Goal: Complete Application Form: Complete application form

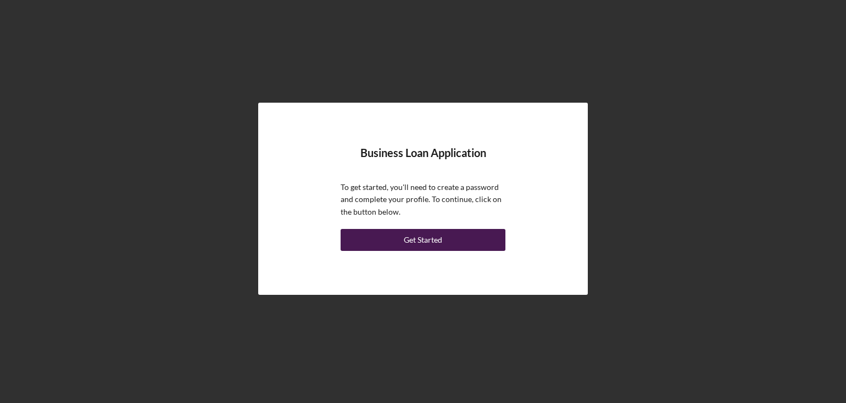
click at [413, 240] on div "Get Started" at bounding box center [423, 240] width 38 height 22
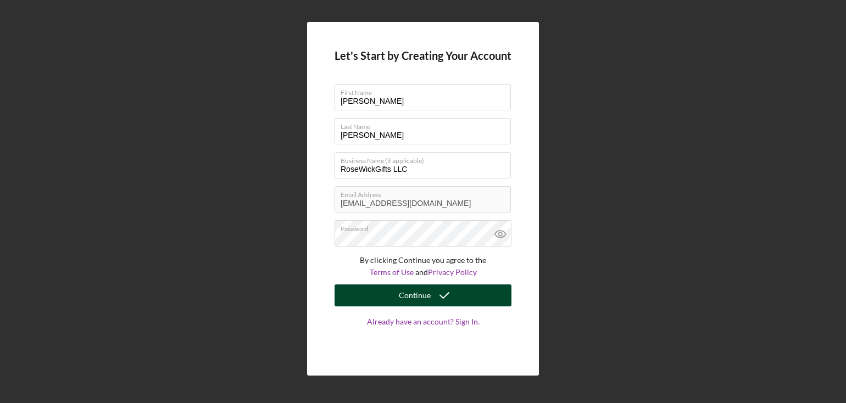
click at [416, 300] on div "Continue" at bounding box center [415, 296] width 32 height 22
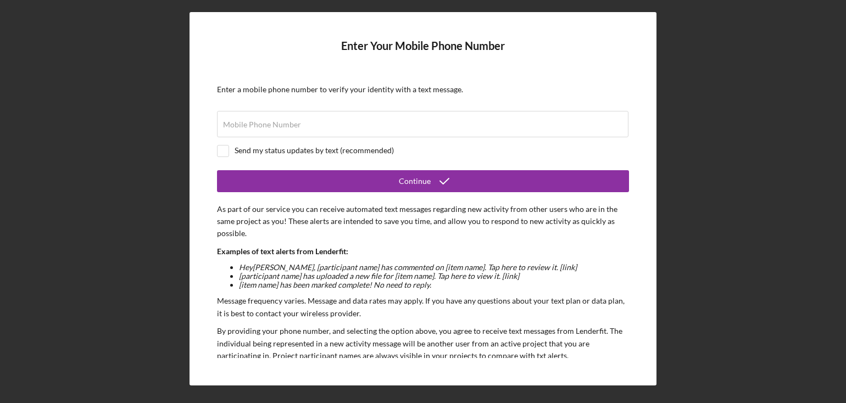
click at [258, 141] on form "Enter Your Mobile Phone Number Enter a mobile phone number to verify your ident…" at bounding box center [423, 199] width 412 height 318
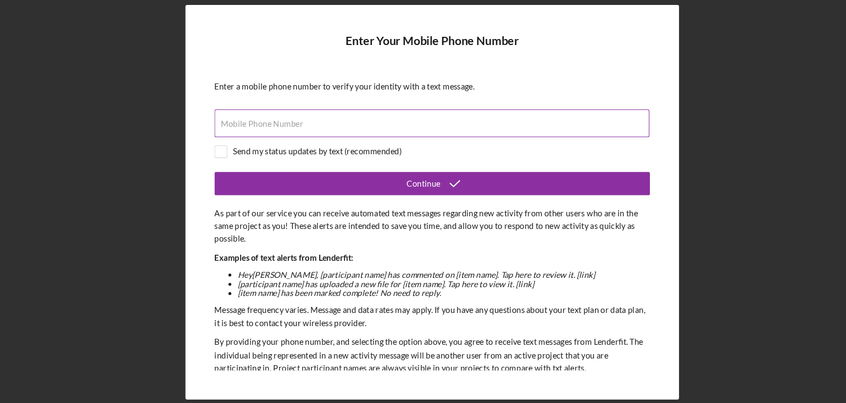
click at [254, 128] on label "Mobile Phone Number" at bounding box center [262, 124] width 78 height 9
click at [254, 128] on input "Mobile Phone Number" at bounding box center [423, 124] width 412 height 26
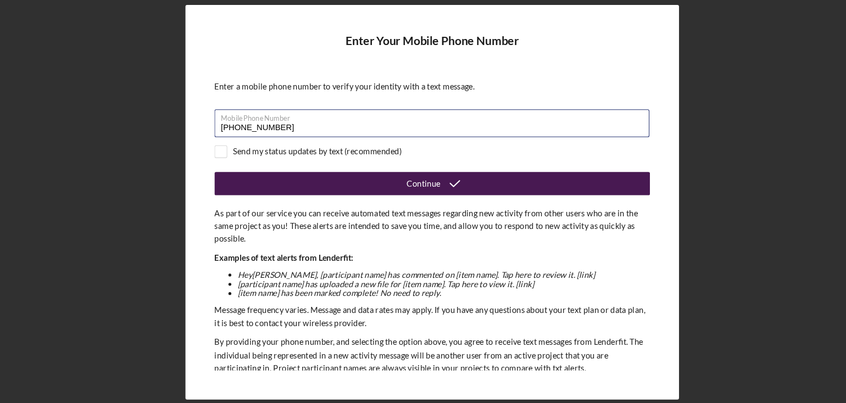
type input "(907) 617-6662"
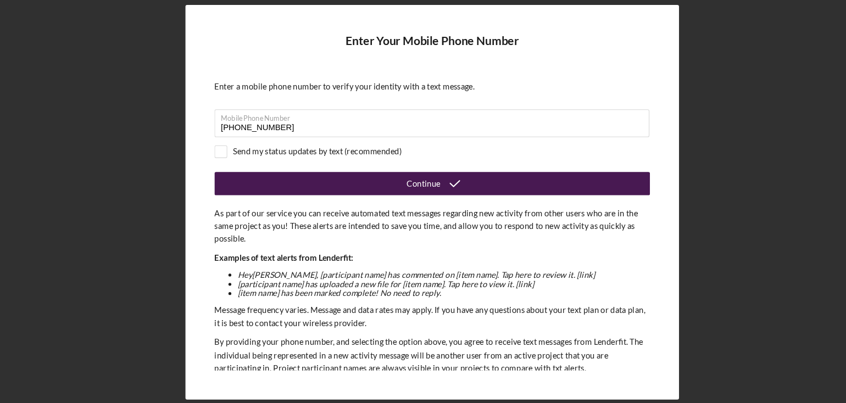
click at [358, 182] on button "Continue" at bounding box center [423, 181] width 412 height 22
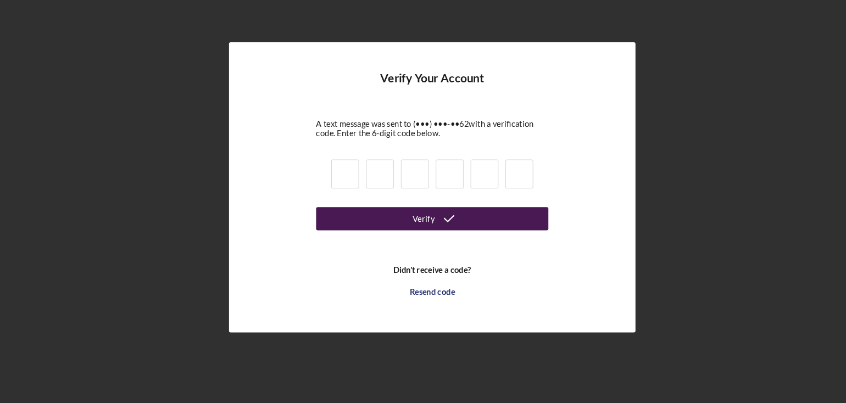
drag, startPoint x: 358, startPoint y: 183, endPoint x: 350, endPoint y: 222, distance: 39.9
click at [350, 222] on form "Verify Your Account A text message was sent to (•••) •••-•• 62 with a verificat…" at bounding box center [423, 198] width 220 height 219
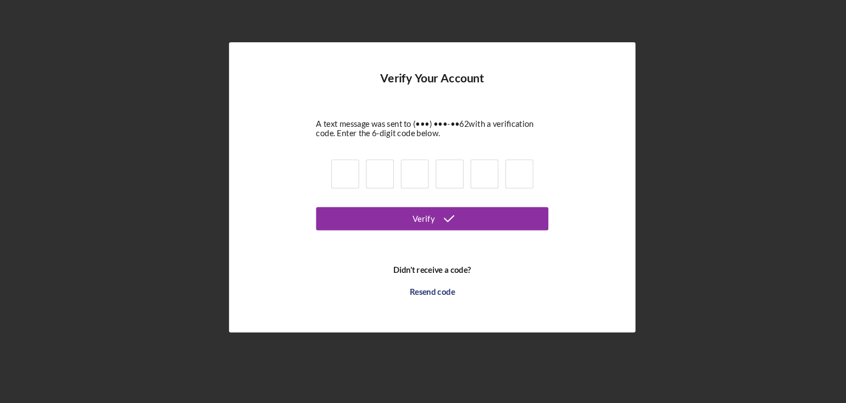
click at [344, 182] on input at bounding box center [341, 186] width 26 height 27
type input "9"
type input "7"
type input "1"
type input "7"
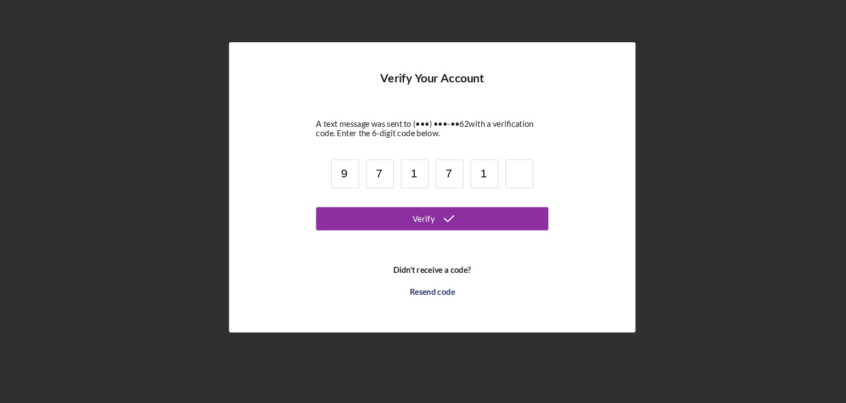
type input "1"
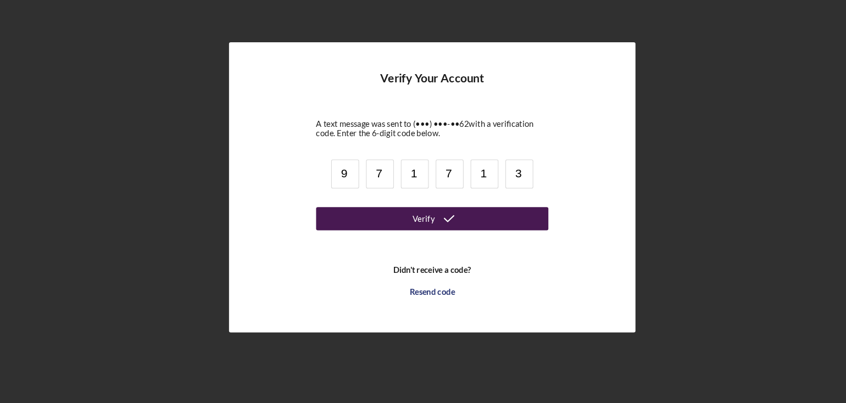
type input "3"
click at [390, 227] on button "Verify" at bounding box center [423, 229] width 220 height 22
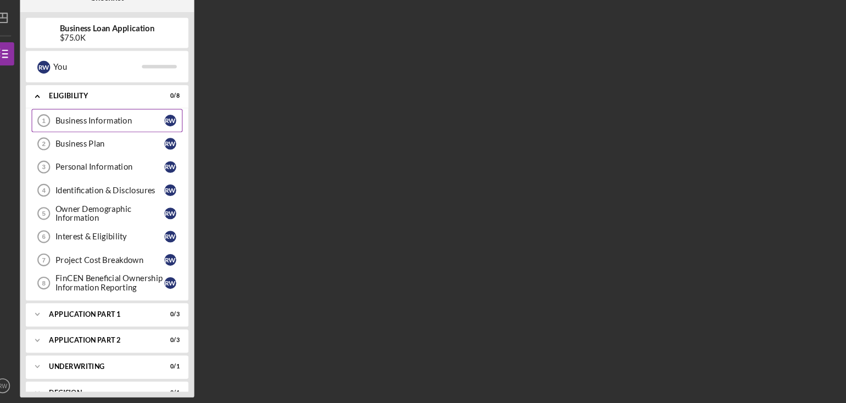
click at [130, 131] on div "Business Information" at bounding box center [118, 135] width 103 height 9
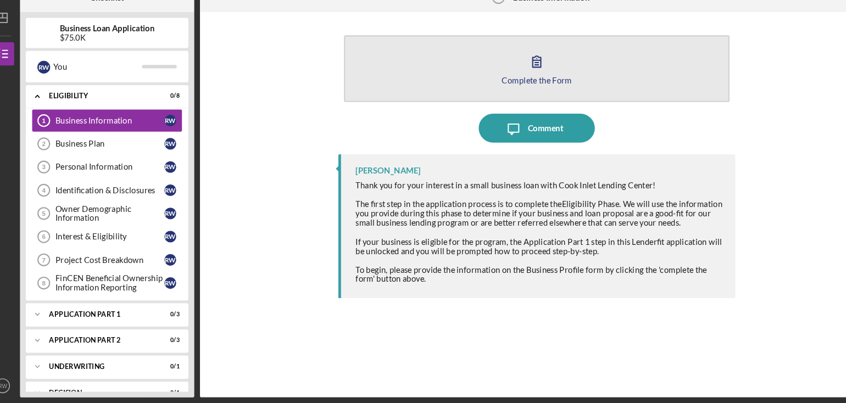
click at [474, 88] on button "Complete the Form Form" at bounding box center [522, 86] width 365 height 63
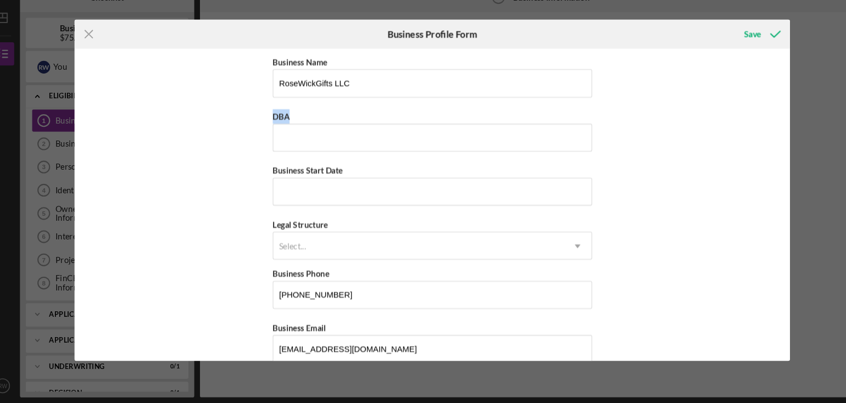
drag, startPoint x: 223, startPoint y: 159, endPoint x: 246, endPoint y: 176, distance: 29.0
click at [246, 176] on div "Business Name RoseWickGifts LLC DBA Business Start Date Legal Structure Select.…" at bounding box center [423, 215] width 677 height 295
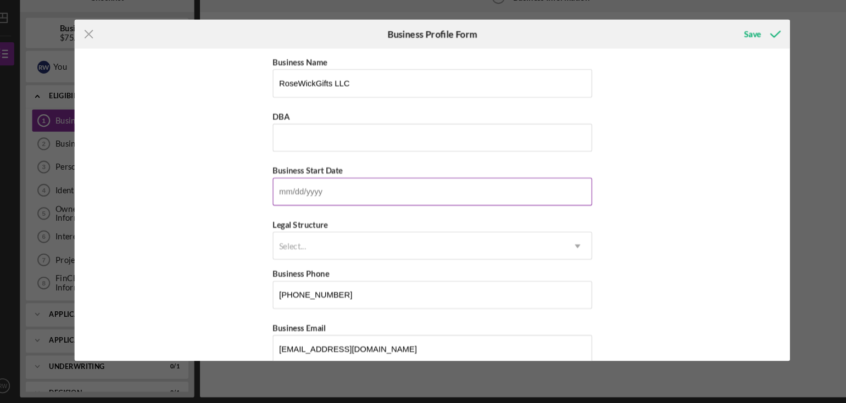
click at [300, 205] on input "Business Start Date" at bounding box center [423, 203] width 302 height 26
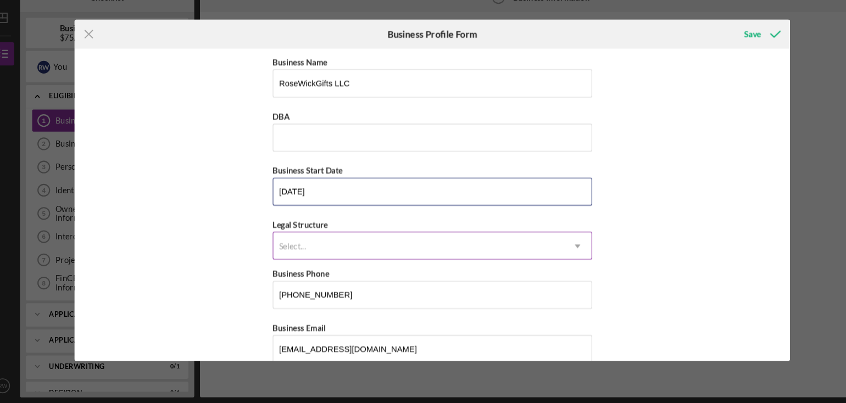
type input "01/01/2026"
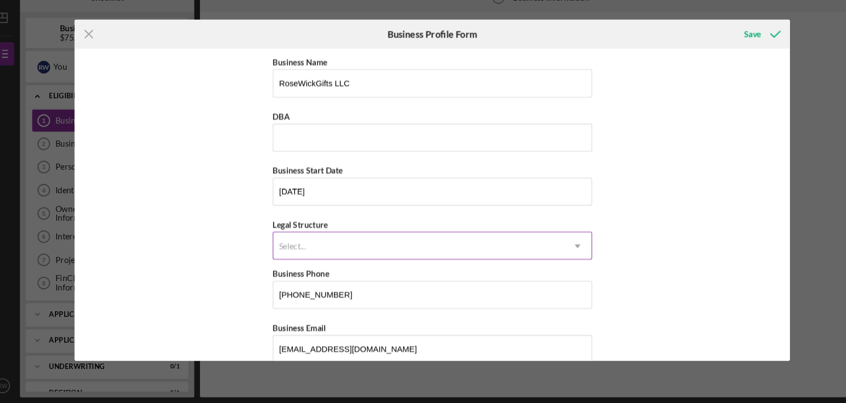
click at [561, 251] on icon "Icon/Dropdown Arrow" at bounding box center [560, 254] width 26 height 26
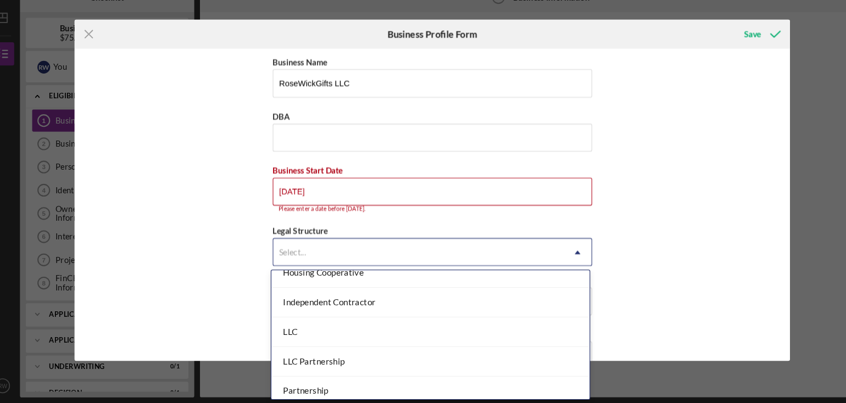
scroll to position [158, 0]
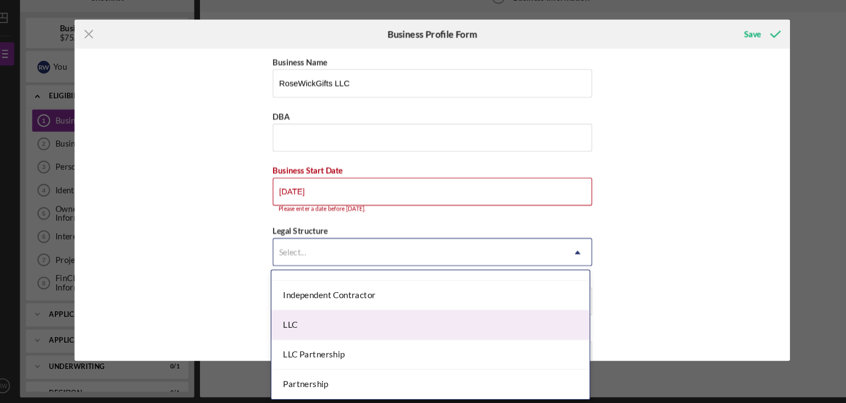
click at [289, 329] on div "LLC" at bounding box center [421, 329] width 301 height 28
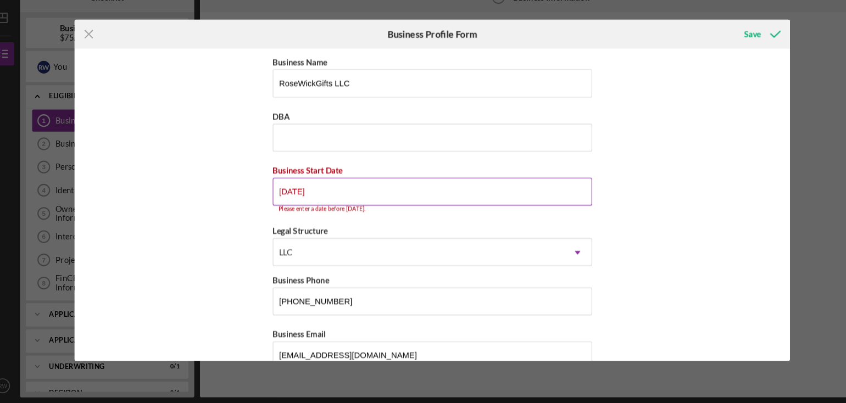
click at [326, 205] on input "01/01/2026" at bounding box center [423, 203] width 302 height 26
drag, startPoint x: 326, startPoint y: 196, endPoint x: 240, endPoint y: 210, distance: 87.9
click at [240, 210] on div "Business Name RoseWickGifts LLC DBA Business Start Date 01/01/2026 Please enter…" at bounding box center [423, 215] width 677 height 295
click at [633, 225] on div "Business Name RoseWickGifts LLC DBA Business Start Date 01/01/2026 Please enter…" at bounding box center [423, 215] width 677 height 295
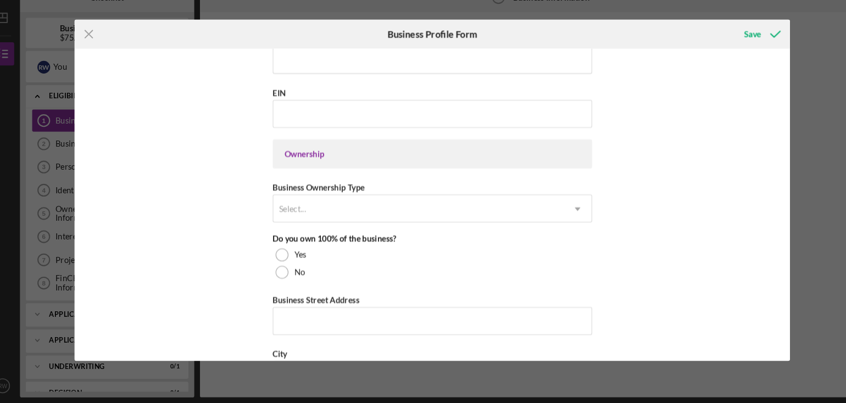
scroll to position [447, 0]
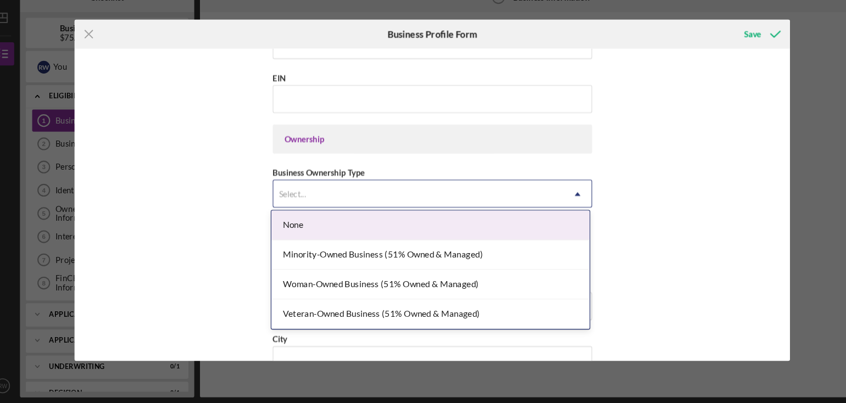
click at [561, 204] on use at bounding box center [560, 205] width 5 height 3
click at [335, 232] on div "None" at bounding box center [421, 235] width 301 height 28
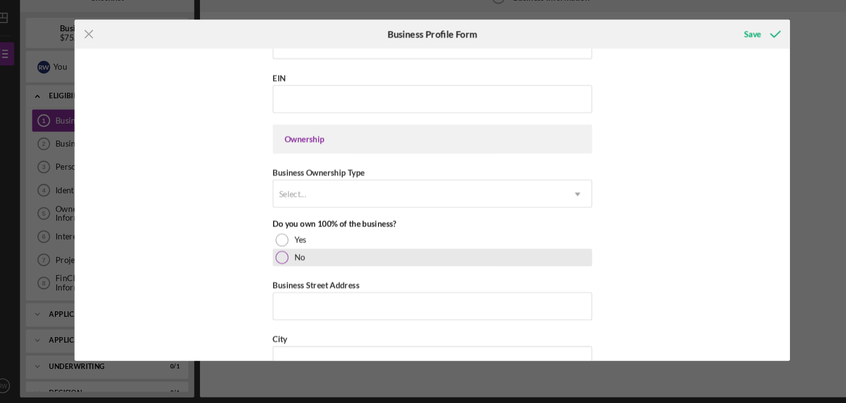
click at [279, 262] on div at bounding box center [281, 265] width 12 height 12
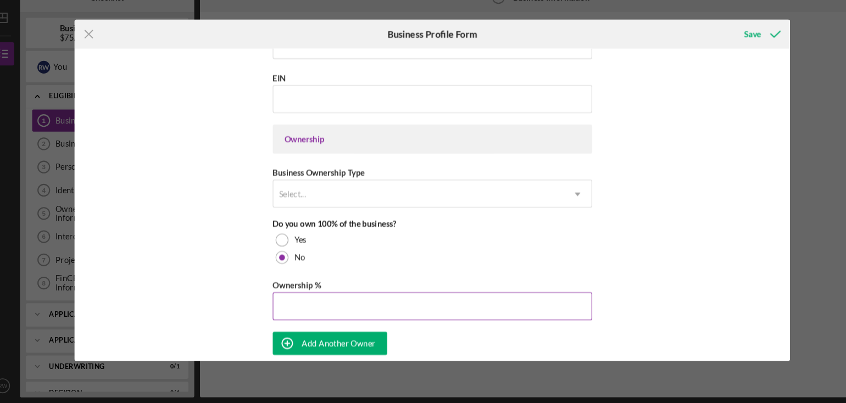
click at [299, 303] on input "Ownership %" at bounding box center [423, 311] width 302 height 26
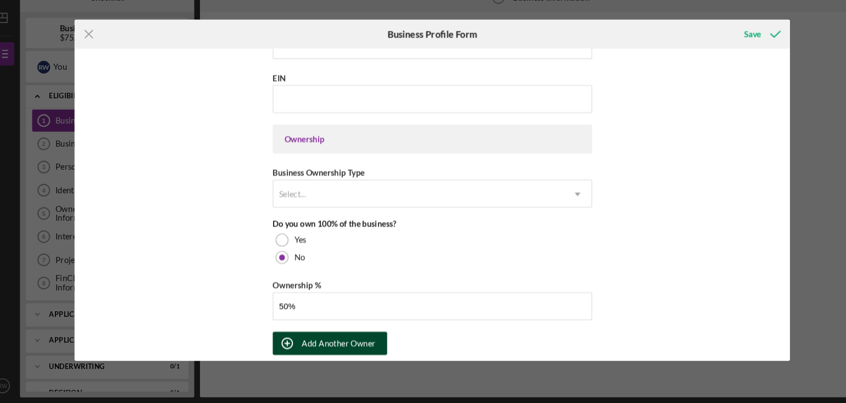
type input "50.00%"
click at [339, 350] on div "Add Another Owner" at bounding box center [335, 347] width 70 height 22
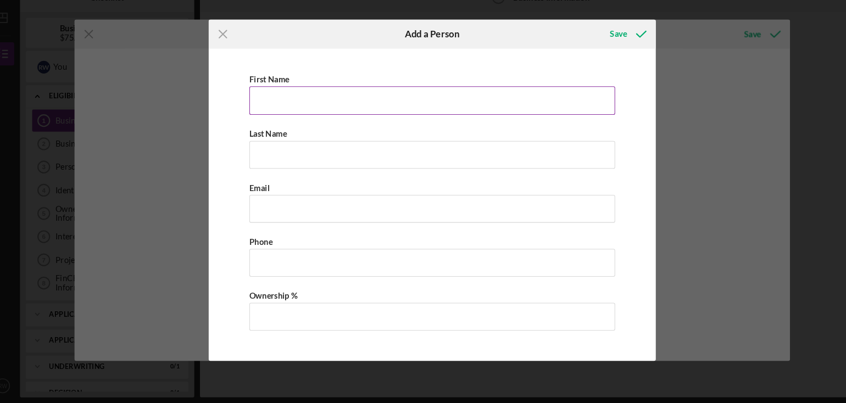
click at [309, 120] on input "First Name" at bounding box center [423, 116] width 346 height 26
type input "[PERSON_NAME]"
click at [267, 169] on input "Last Name" at bounding box center [423, 168] width 346 height 26
click at [289, 181] on div "First Name Robert Last Name Wickman Email Phone Ownership %" at bounding box center [423, 217] width 412 height 289
click at [309, 149] on div "Last Name" at bounding box center [423, 148] width 346 height 14
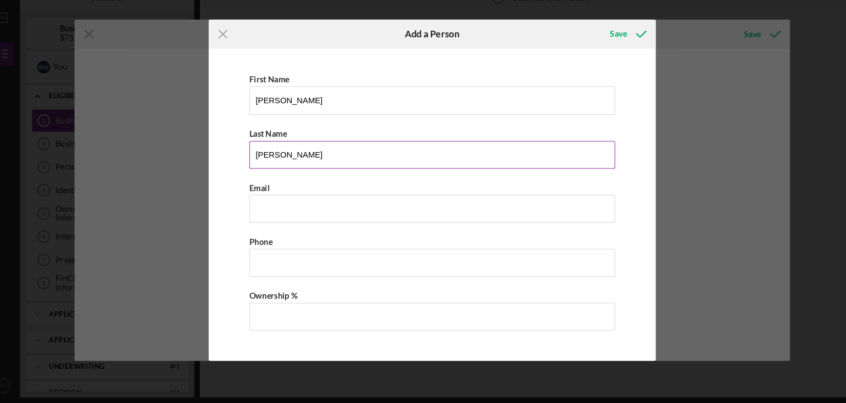
click at [313, 167] on input "Wickman" at bounding box center [423, 168] width 346 height 26
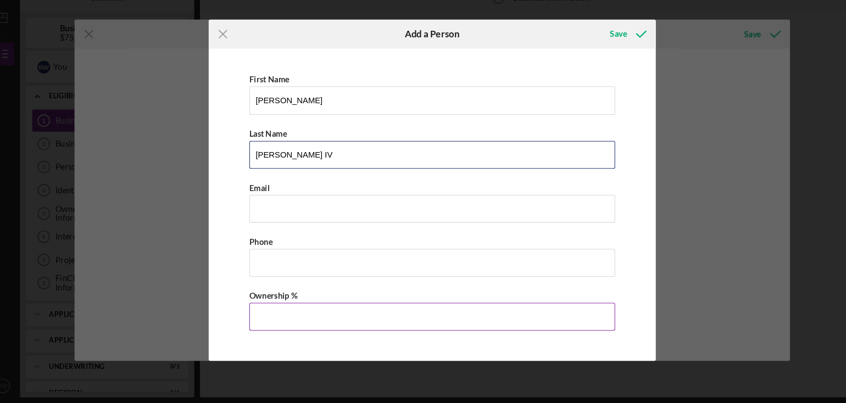
type input "Wickman IV"
click at [265, 325] on input "Ownership %" at bounding box center [423, 321] width 346 height 26
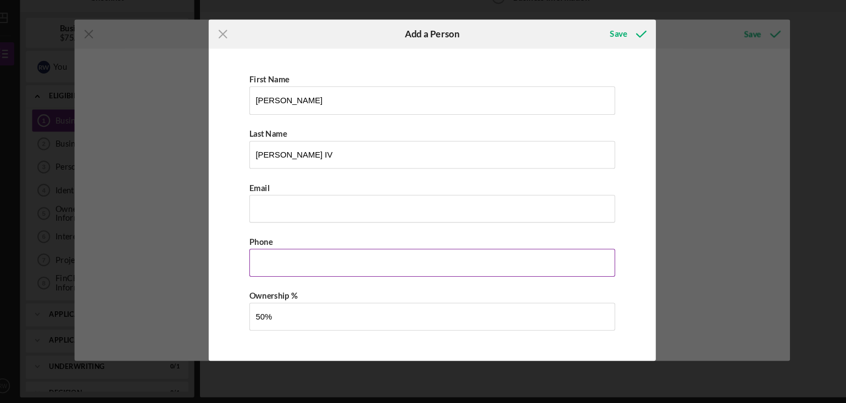
type input "50.00%"
click at [273, 263] on input "Business Phone" at bounding box center [423, 270] width 346 height 26
type input "(907) 617-9216"
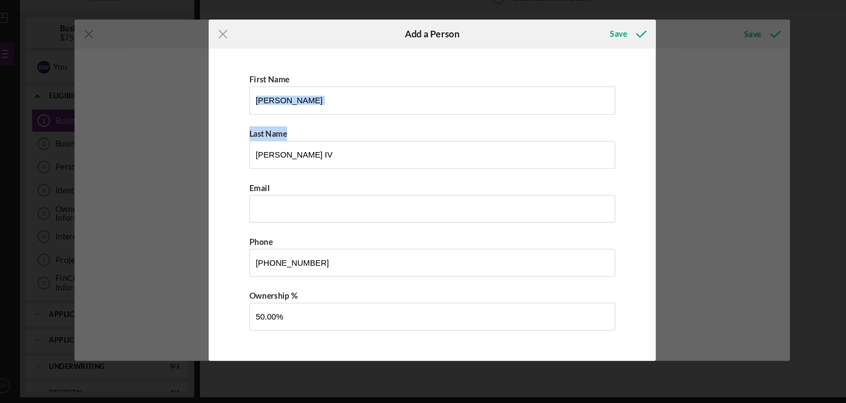
drag, startPoint x: 631, startPoint y: 101, endPoint x: 636, endPoint y: 176, distance: 75.5
click at [636, 176] on div "Icon/Menu Close Add a Person Save First Name Robert Last Name Wickman IV Email …" at bounding box center [423, 201] width 846 height 403
click at [601, 54] on div "Save" at bounding box center [599, 54] width 16 height 22
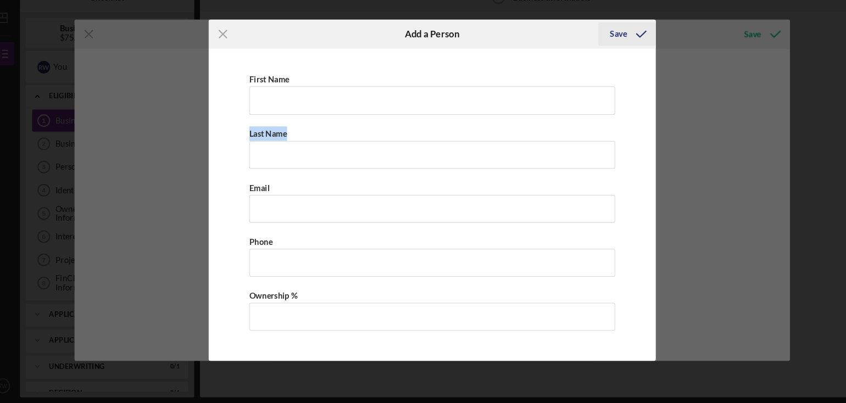
scroll to position [646, 0]
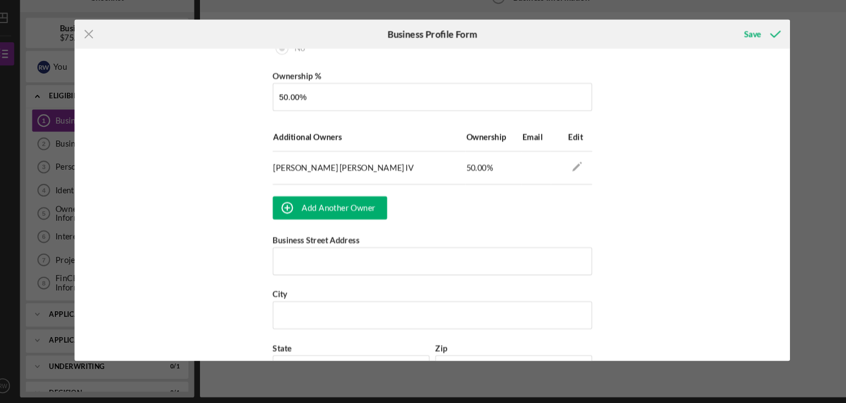
click at [601, 54] on div "Save" at bounding box center [649, 53] width 226 height 27
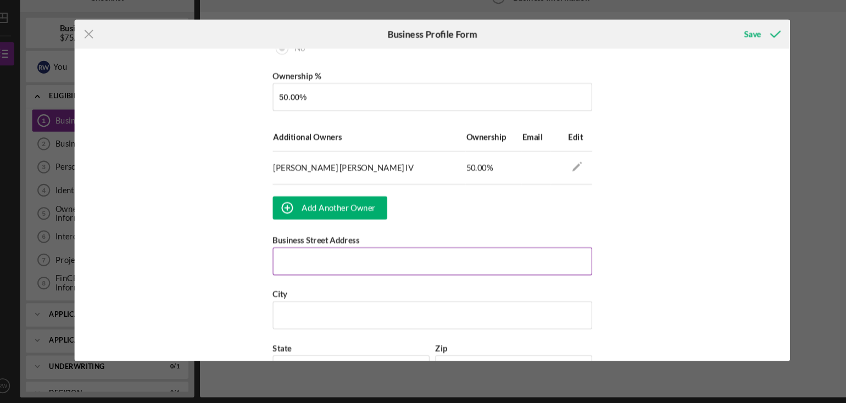
click at [364, 263] on input "Business Street Address" at bounding box center [423, 269] width 302 height 26
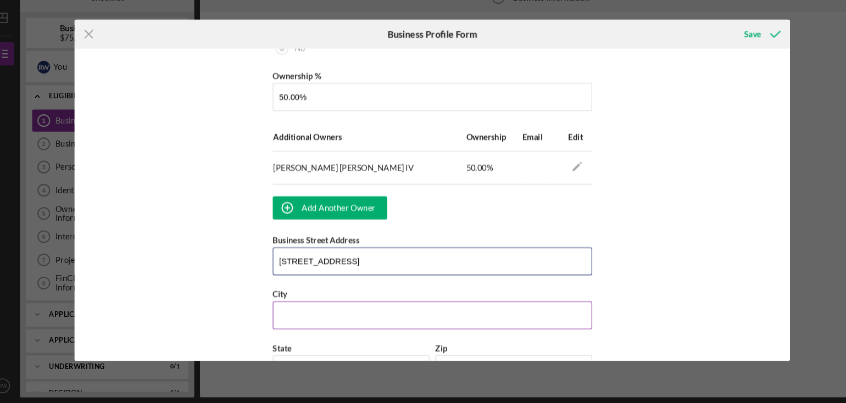
type input "114 Main St"
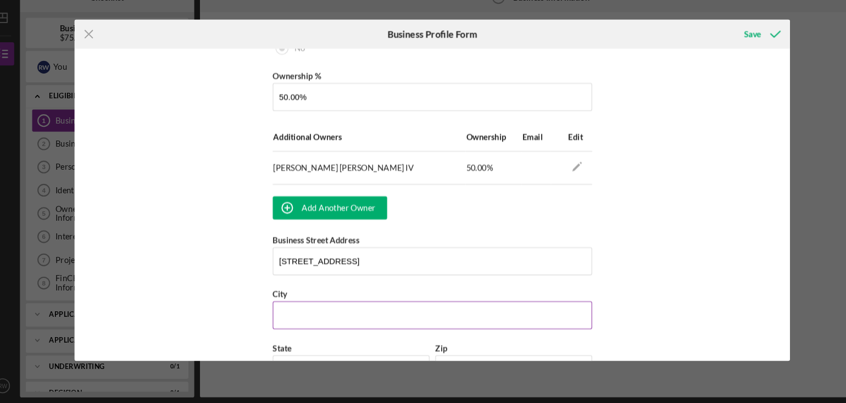
click at [293, 317] on input "City" at bounding box center [423, 320] width 302 height 26
type input "Ketchikan"
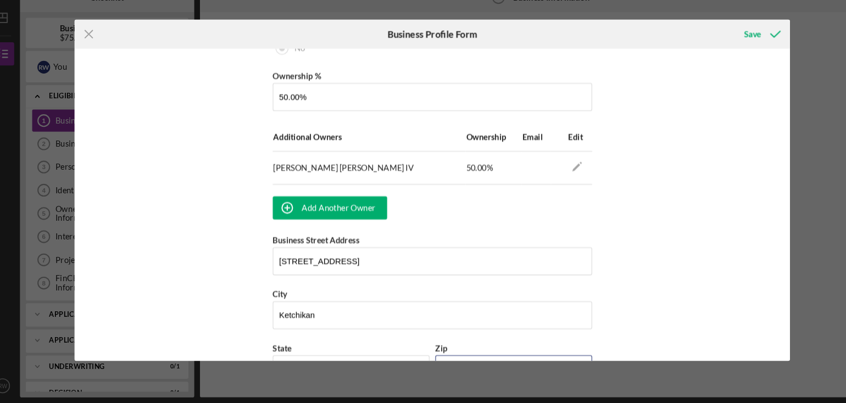
type input "99901"
type input "Alaska"
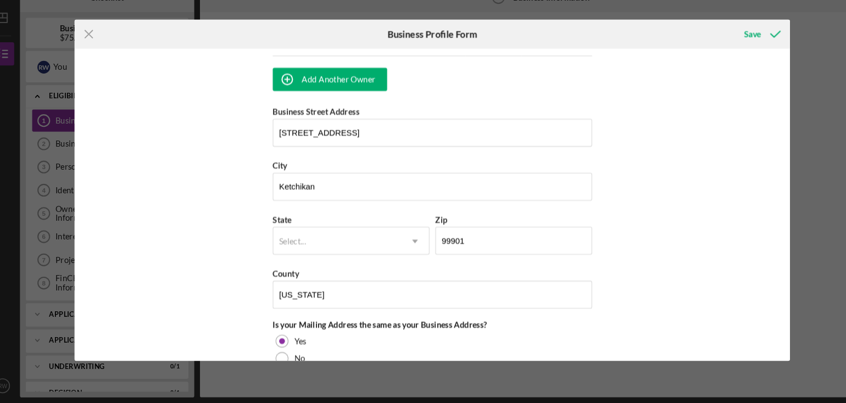
scroll to position [771, 0]
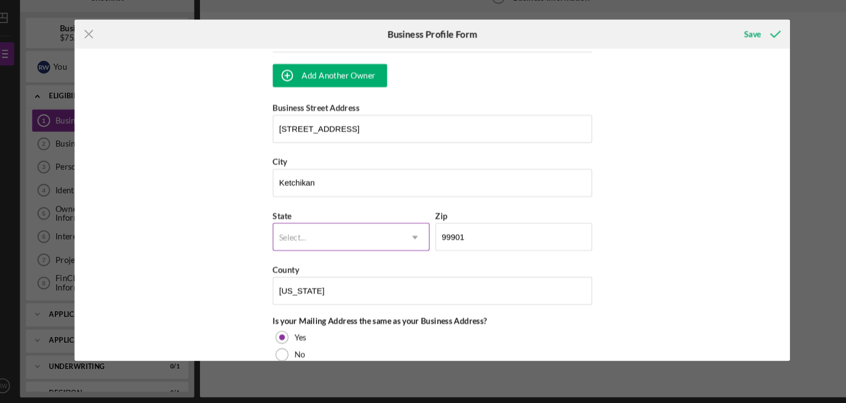
click at [353, 242] on div "Select..." at bounding box center [333, 246] width 121 height 25
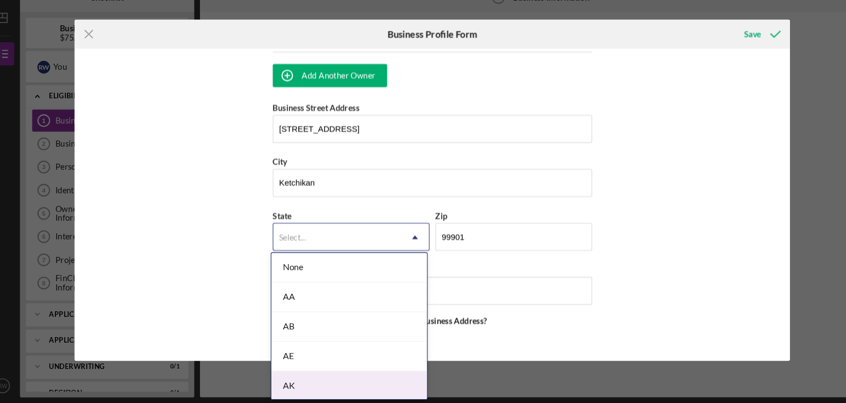
click at [292, 387] on div "AK" at bounding box center [344, 387] width 147 height 28
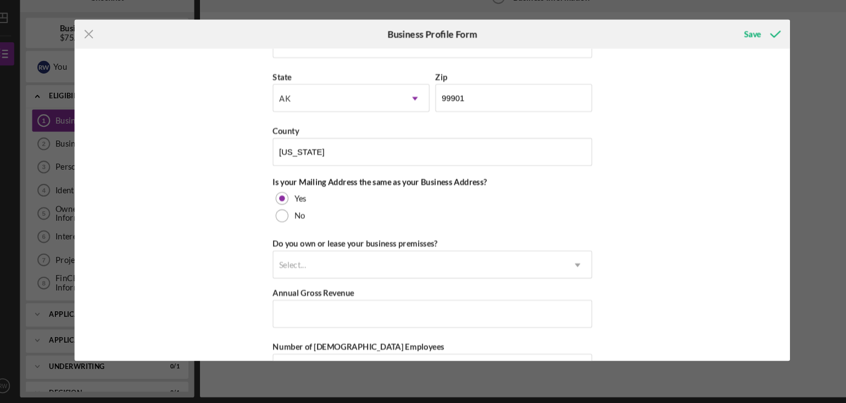
scroll to position [904, 0]
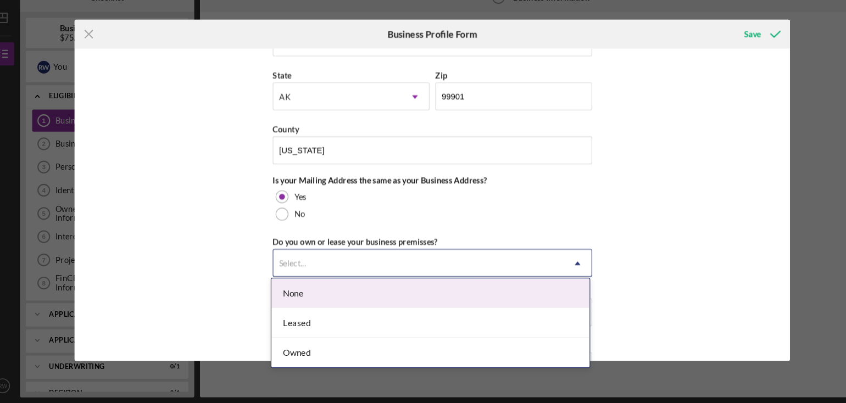
click at [561, 267] on icon "Icon/Dropdown Arrow" at bounding box center [560, 271] width 26 height 26
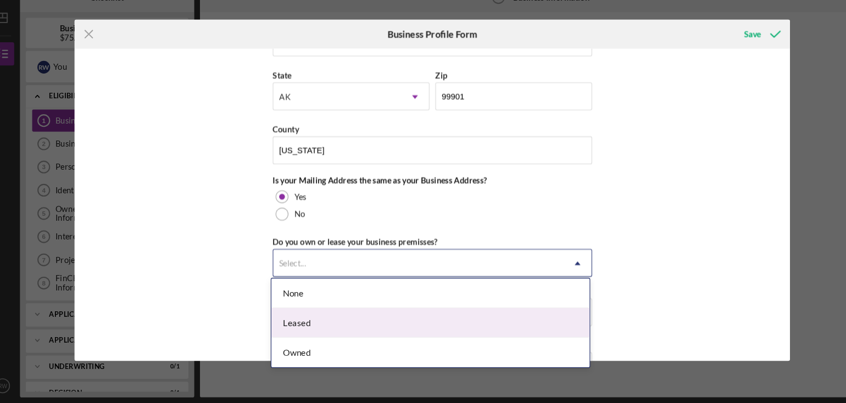
click at [297, 326] on div "Leased" at bounding box center [421, 327] width 301 height 28
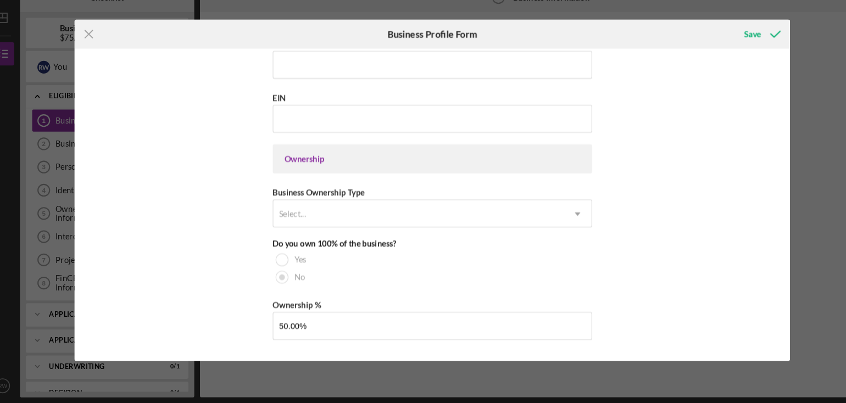
scroll to position [429, 0]
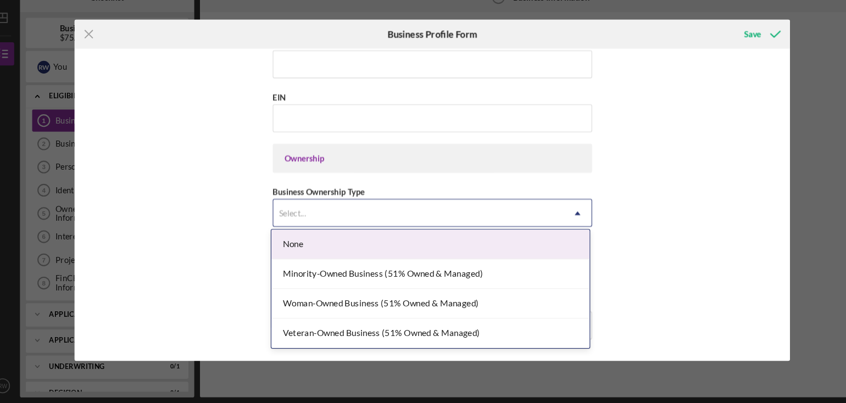
click at [558, 222] on icon "Icon/Dropdown Arrow" at bounding box center [560, 223] width 26 height 26
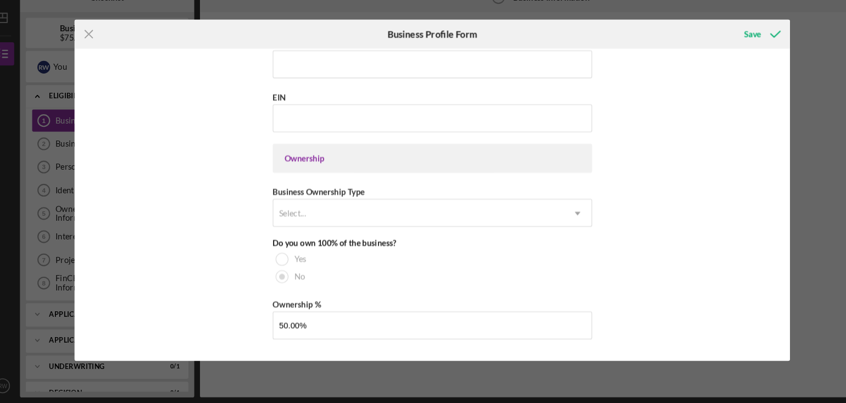
click at [622, 231] on div "Business Name RoseWickGifts LLC DBA Business Start Date 01/01/2026 Please enter…" at bounding box center [423, 215] width 677 height 295
drag, startPoint x: 758, startPoint y: 204, endPoint x: 760, endPoint y: 154, distance: 50.0
click at [760, 154] on div "Business Name RoseWickGifts LLC DBA Business Start Date 01/01/2026 Please enter…" at bounding box center [423, 215] width 677 height 295
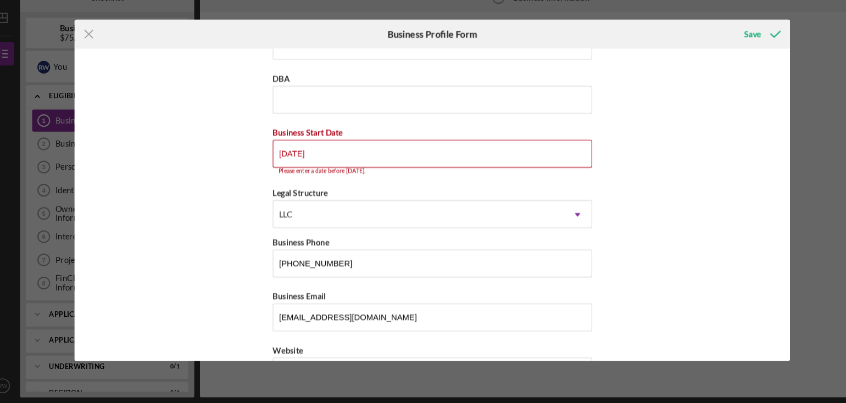
scroll to position [30, 0]
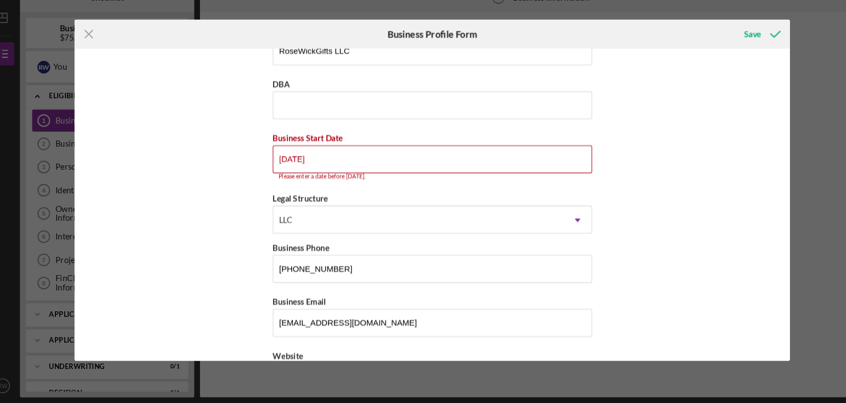
drag, startPoint x: 316, startPoint y: 173, endPoint x: 239, endPoint y: 178, distance: 77.1
click at [239, 178] on div "Business Name RoseWickGifts LLC DBA Business Start Date 01/01/2026 Please enter…" at bounding box center [423, 215] width 677 height 295
drag, startPoint x: 239, startPoint y: 178, endPoint x: 228, endPoint y: 181, distance: 12.0
click at [228, 181] on div "Business Name RoseWickGifts LLC DBA Business Start Date 01/01/2026 Please enter…" at bounding box center [423, 215] width 677 height 295
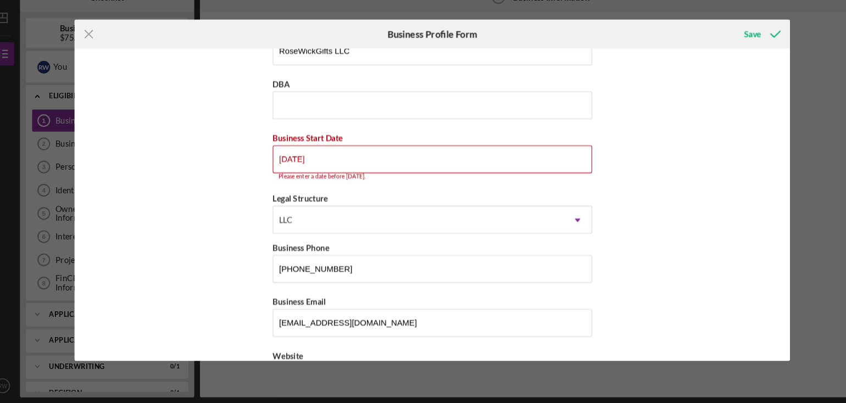
drag, startPoint x: 319, startPoint y: 173, endPoint x: 172, endPoint y: 197, distance: 149.3
click at [172, 197] on div "Business Name RoseWickGifts LLC DBA Business Start Date 01/01/2026 Please enter…" at bounding box center [423, 215] width 677 height 295
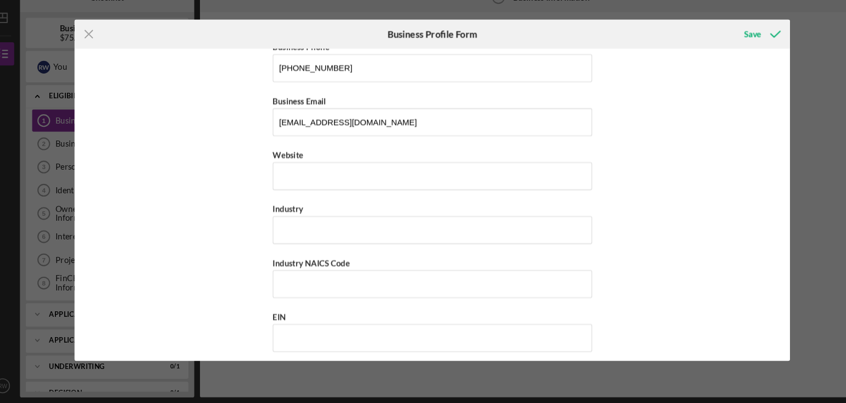
scroll to position [226, 0]
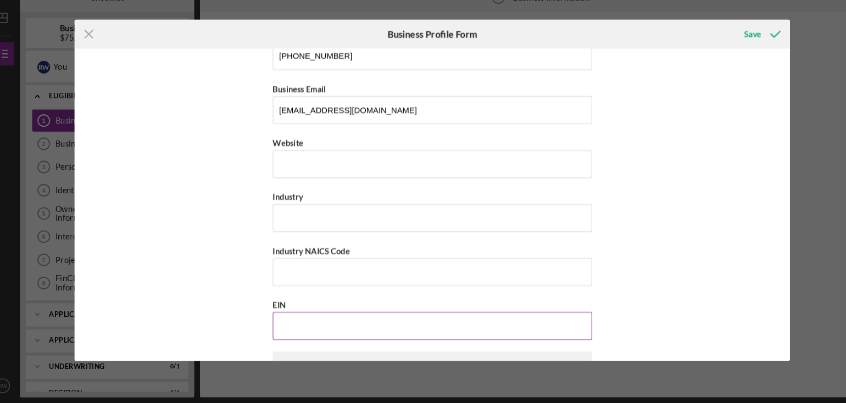
click at [481, 309] on div "EIN" at bounding box center [423, 310] width 302 height 14
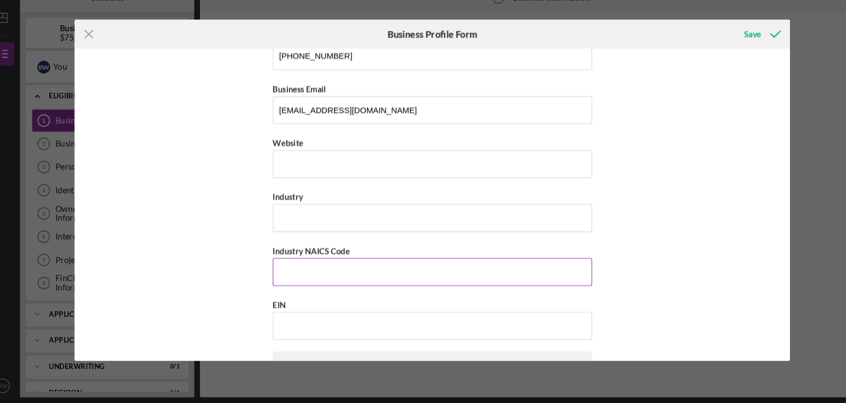
click at [323, 281] on input "Industry NAICS Code" at bounding box center [423, 279] width 302 height 26
type input "711510"
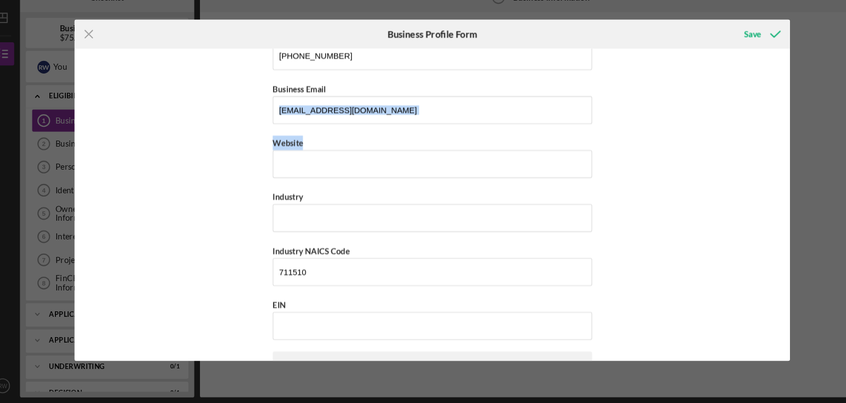
drag, startPoint x: 758, startPoint y: 150, endPoint x: 761, endPoint y: 117, distance: 33.1
click at [761, 117] on div "Business Name RoseWickGifts LLC DBA Business Start Date Legal Structure LLC Ico…" at bounding box center [423, 215] width 677 height 295
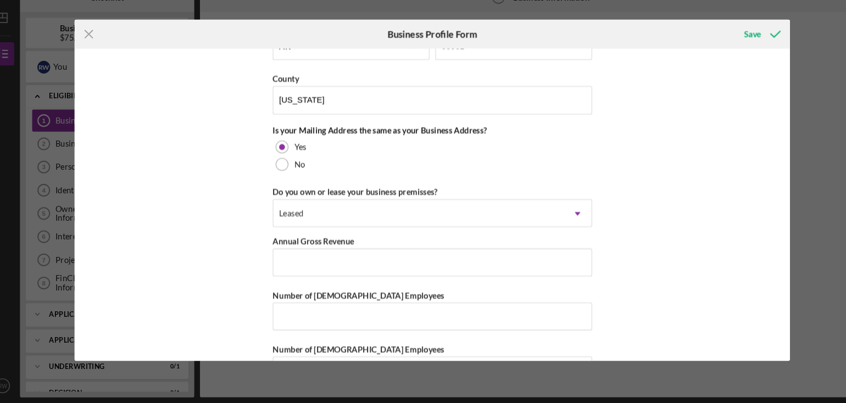
scroll to position [980, 0]
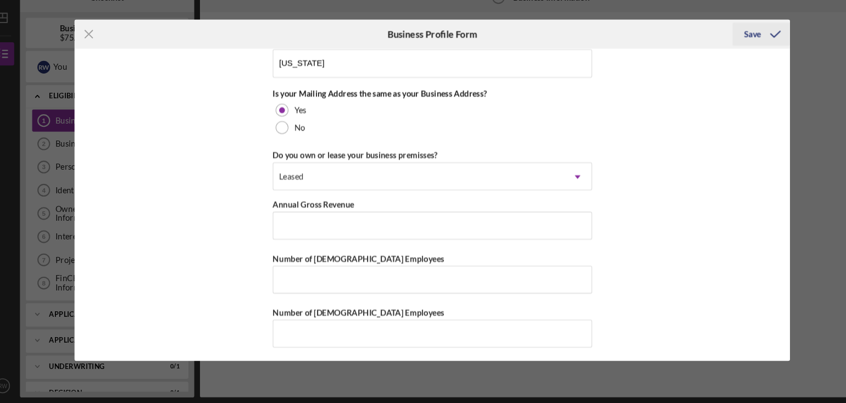
click at [730, 56] on div "Save" at bounding box center [726, 54] width 16 height 22
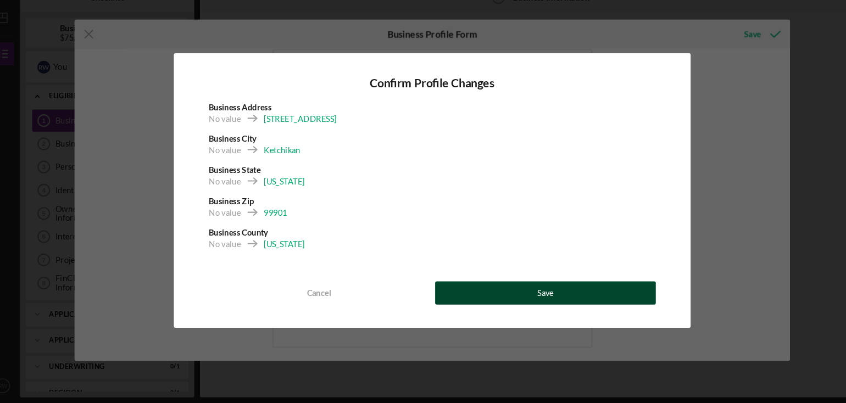
click at [481, 302] on button "Save" at bounding box center [530, 299] width 209 height 22
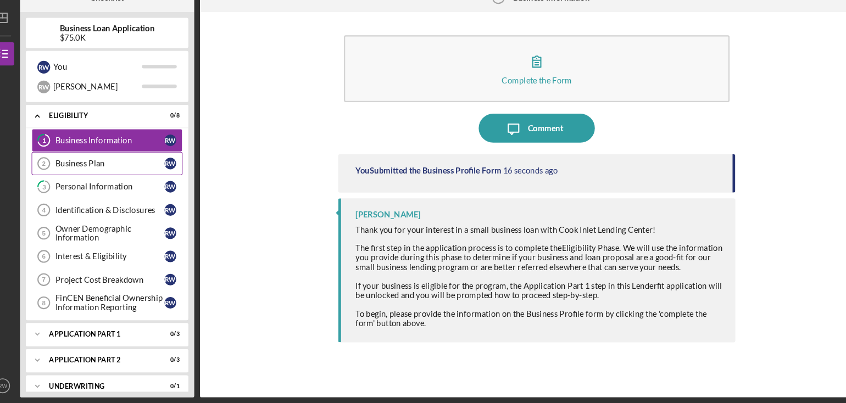
click at [134, 176] on div "Business Plan" at bounding box center [118, 176] width 103 height 9
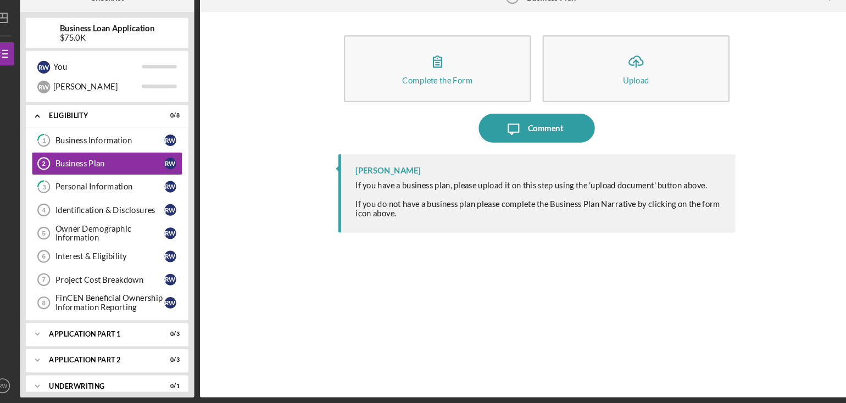
click at [503, 22] on circle at bounding box center [499, 19] width 11 height 11
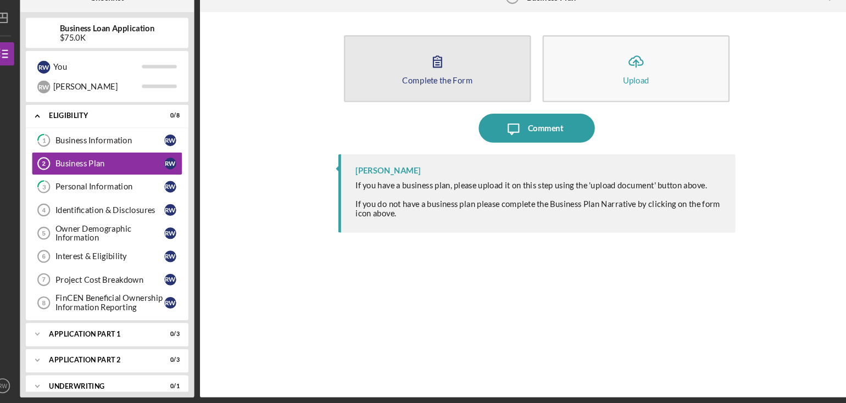
click at [439, 99] on div "Complete the Form" at bounding box center [428, 97] width 67 height 8
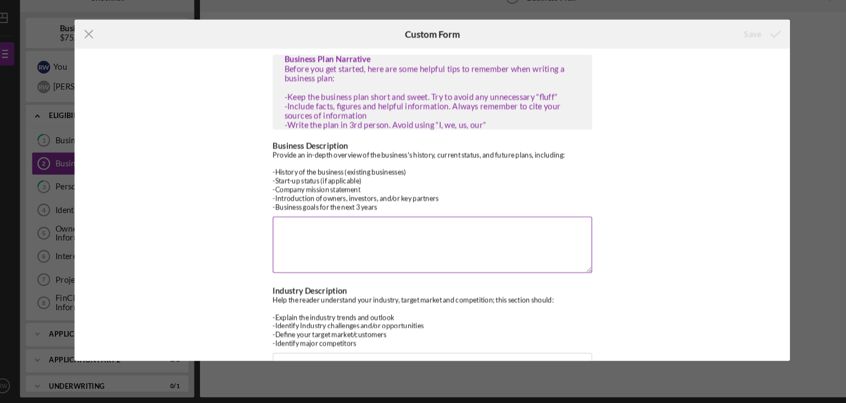
click at [282, 235] on textarea "Business Description" at bounding box center [423, 252] width 302 height 53
click at [296, 246] on textarea "Business Description" at bounding box center [423, 252] width 302 height 53
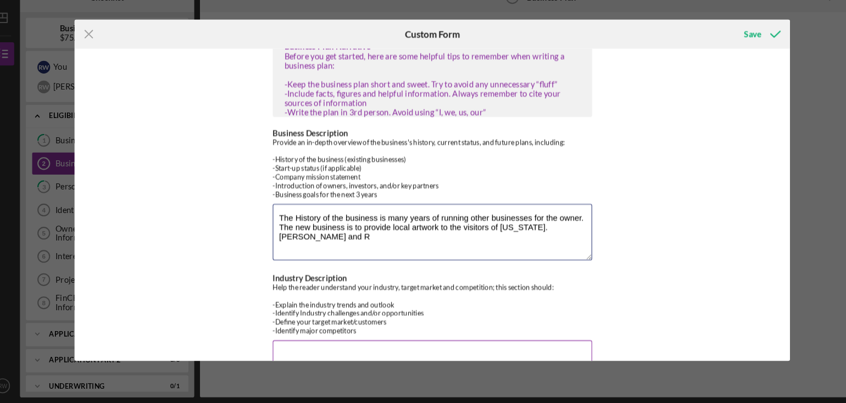
scroll to position [12, 0]
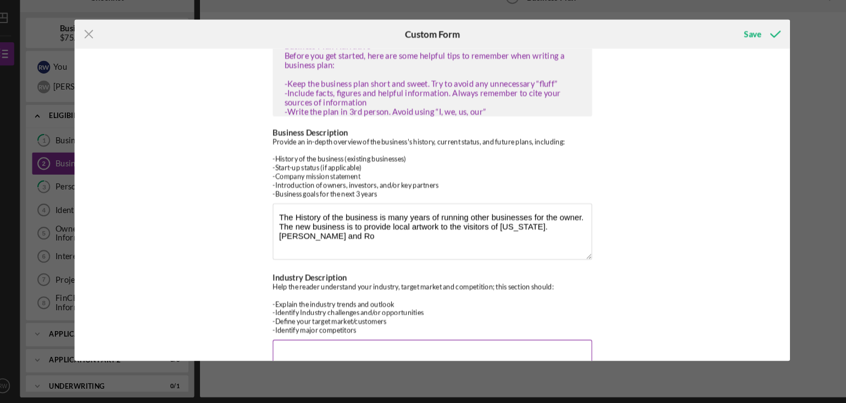
click at [380, 313] on div "Help the reader understand your industry, target market and competition; this s…" at bounding box center [423, 313] width 302 height 49
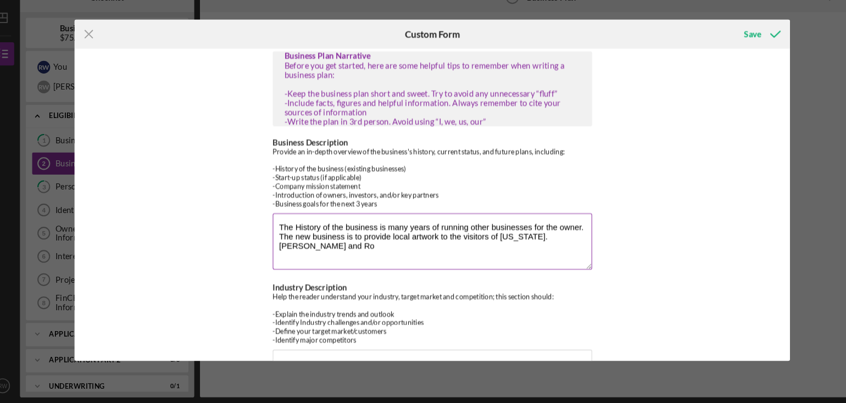
scroll to position [0, 0]
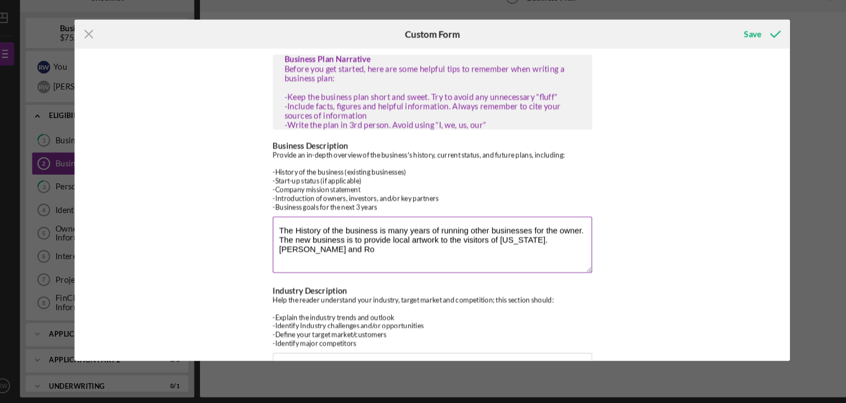
click at [342, 260] on textarea "The History of the business is many years of running other businesses for the o…" at bounding box center [423, 252] width 302 height 53
click at [351, 270] on textarea "The History of the business is many years of running other businesses for the o…" at bounding box center [423, 252] width 302 height 53
click at [463, 257] on textarea "The History of the business is many years of running other businesses for the o…" at bounding box center [423, 252] width 302 height 53
type textarea "The History of the business is many years of running other businesses for the o…"
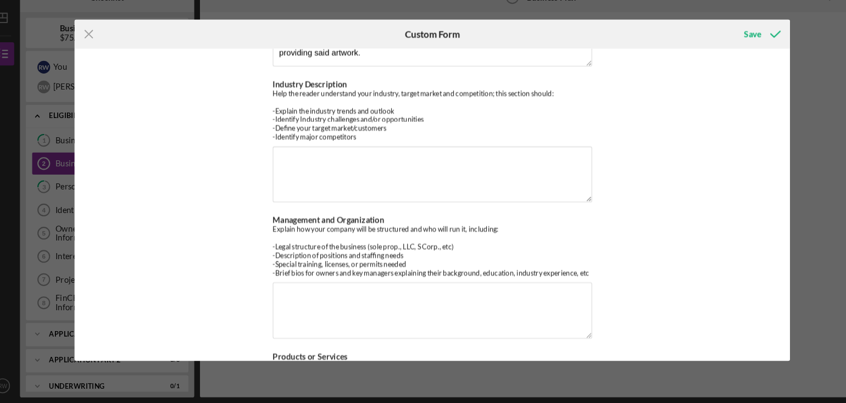
scroll to position [196, 0]
click at [312, 182] on textarea "Industry Description" at bounding box center [423, 186] width 302 height 53
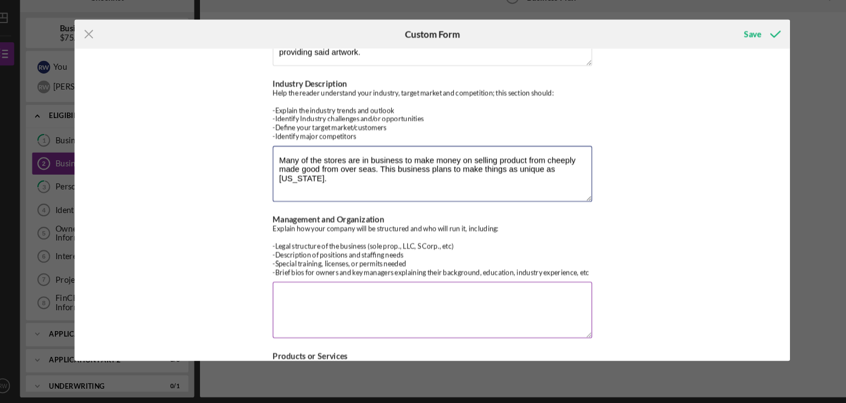
type textarea "Many of the stores are in business to make money on selling product from cheepl…"
click at [335, 301] on textarea "Management and Organization" at bounding box center [423, 315] width 302 height 53
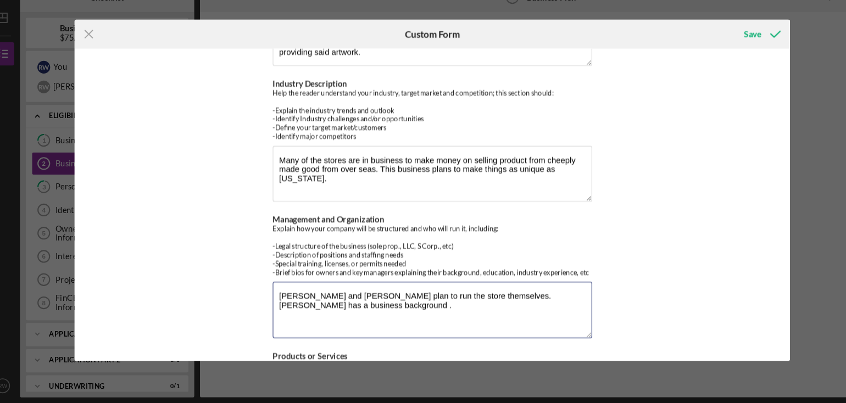
type textarea "Roseanne and Robert plan to run the store themselves. Roseanne has a business b…"
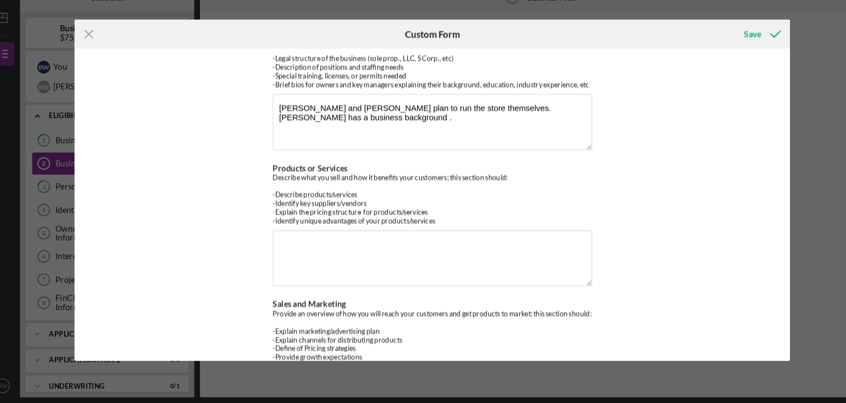
scroll to position [377, 0]
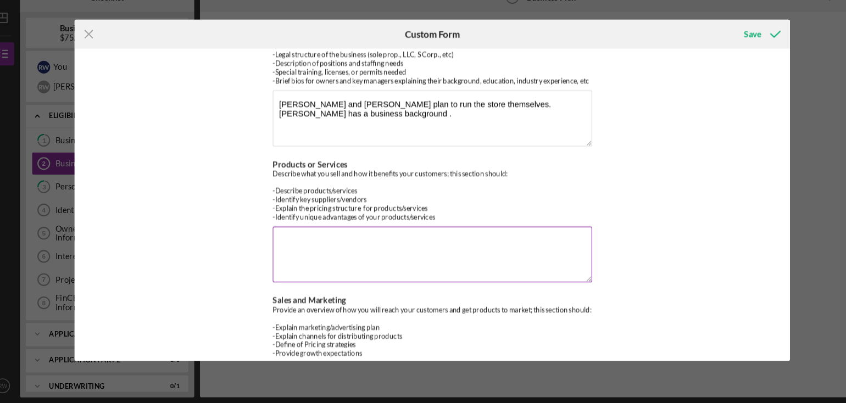
click at [306, 253] on textarea "Products or Services" at bounding box center [423, 262] width 302 height 53
click at [290, 264] on textarea "Products or Services" at bounding box center [423, 262] width 302 height 53
type textarea "The two owners are artists and know quality ."
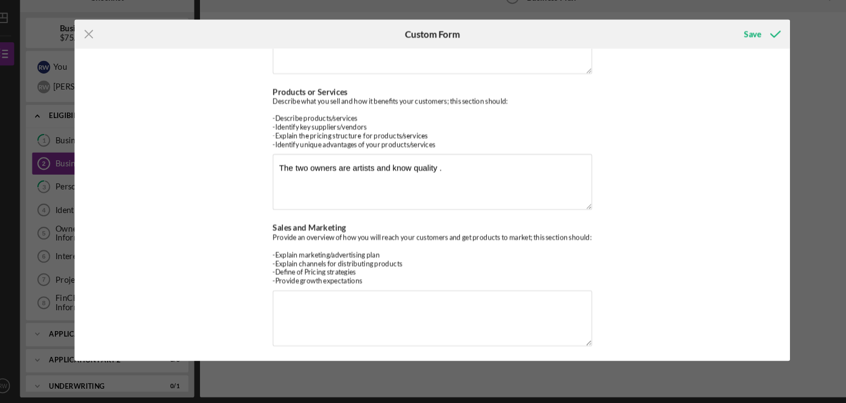
scroll to position [458, 0]
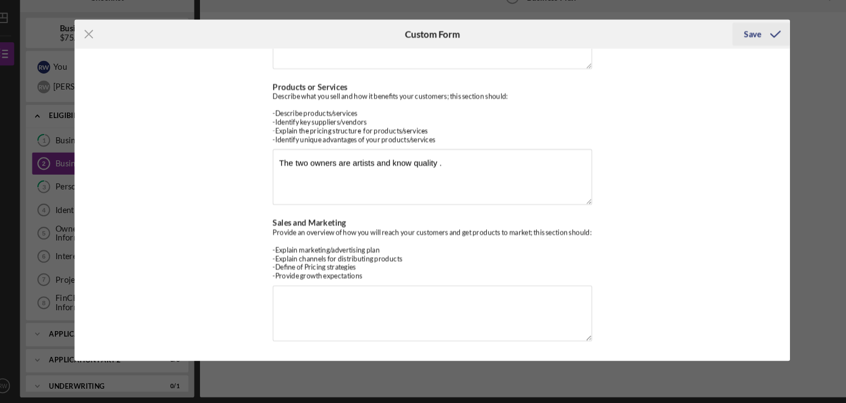
click at [729, 54] on div "Save" at bounding box center [726, 54] width 16 height 22
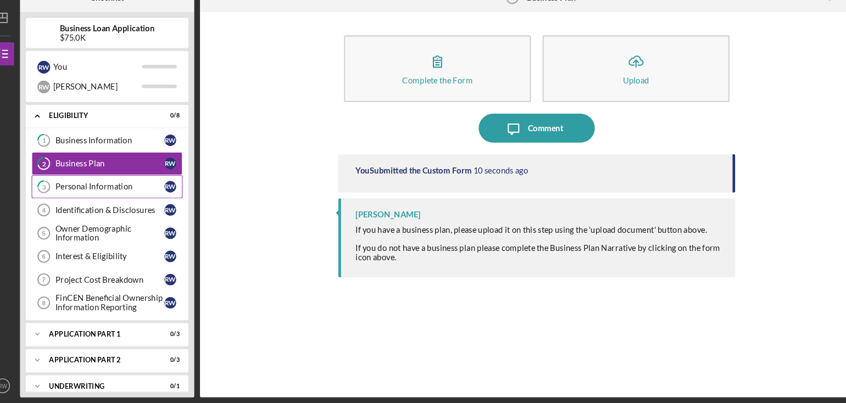
click at [110, 201] on div "Personal Information" at bounding box center [118, 198] width 103 height 9
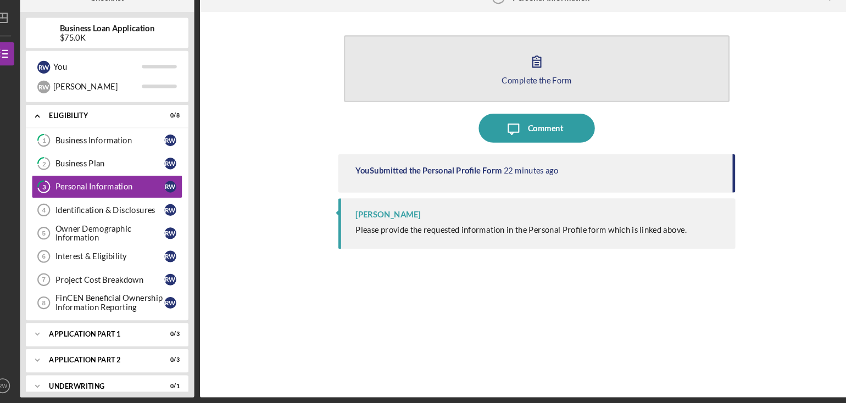
click at [523, 80] on icon "button" at bounding box center [521, 79] width 27 height 27
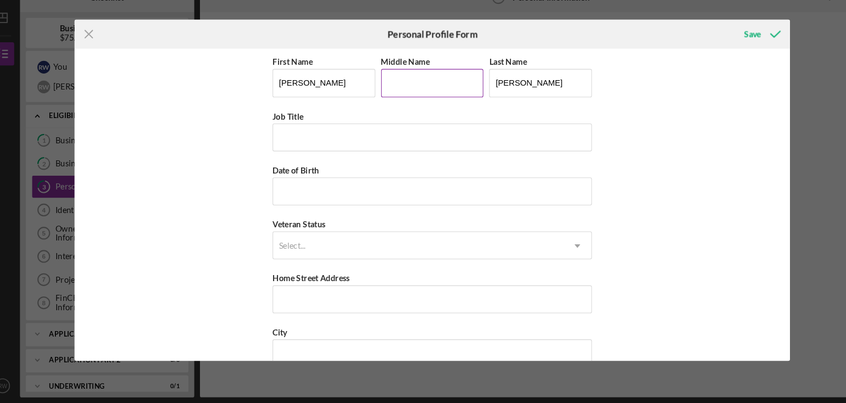
click at [390, 102] on input "Middle Name" at bounding box center [423, 100] width 97 height 26
type input "M"
click at [319, 147] on input "Job Title" at bounding box center [423, 152] width 302 height 26
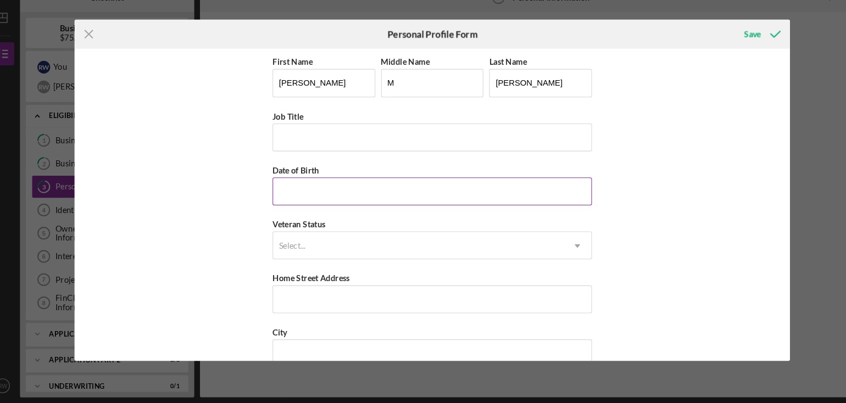
click at [310, 205] on input "Date of Birth" at bounding box center [423, 203] width 302 height 26
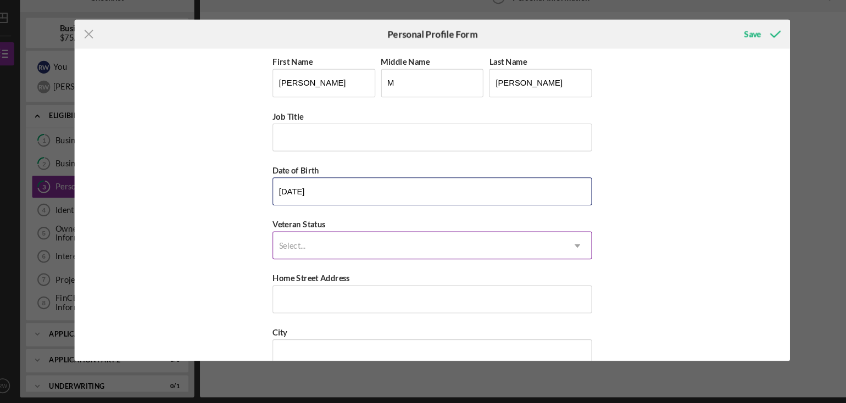
type input "07/03/1966"
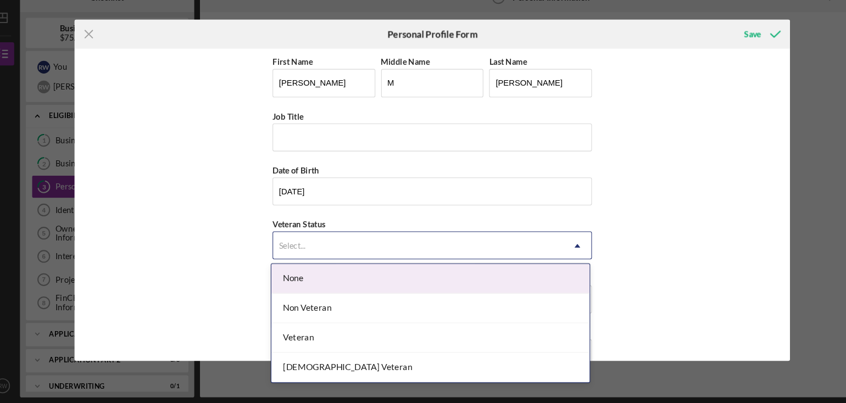
click at [560, 251] on icon "Icon/Dropdown Arrow" at bounding box center [560, 254] width 26 height 26
click at [308, 284] on div "None" at bounding box center [421, 286] width 301 height 28
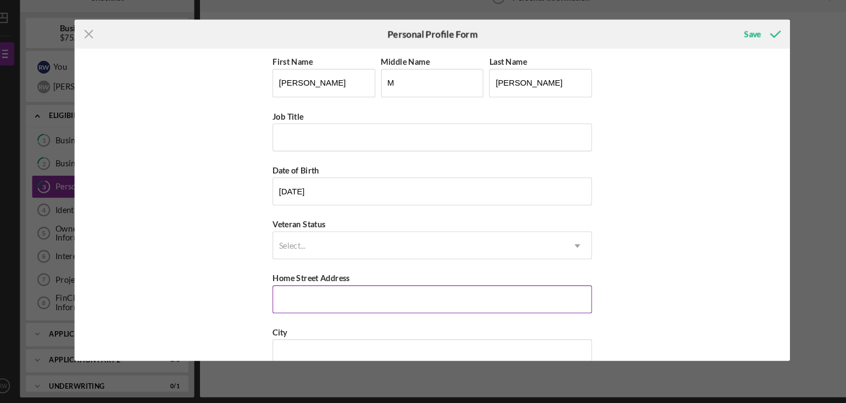
click at [318, 314] on input "Home Street Address" at bounding box center [423, 305] width 302 height 26
type input "867 birch cirl"
type input "Ketchikan"
type input "99901"
type input "Alaska"
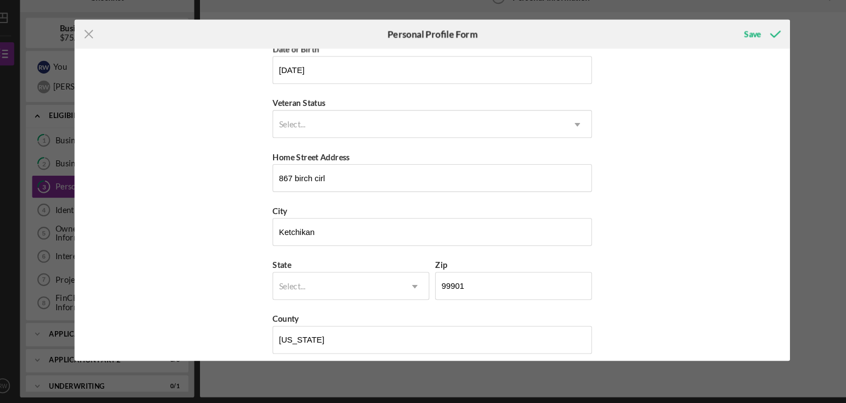
scroll to position [123, 0]
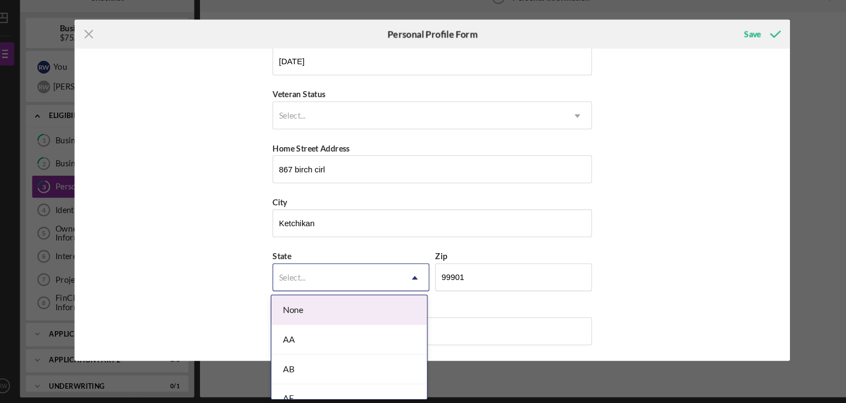
click at [406, 283] on use at bounding box center [406, 284] width 5 height 3
type input "AK"
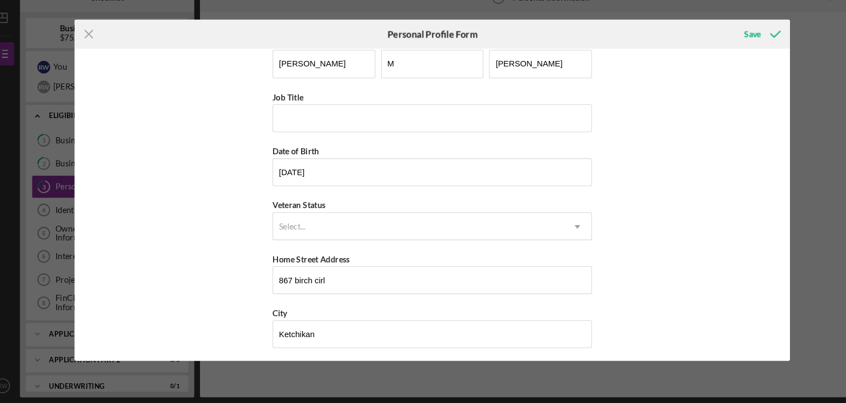
scroll to position [0, 0]
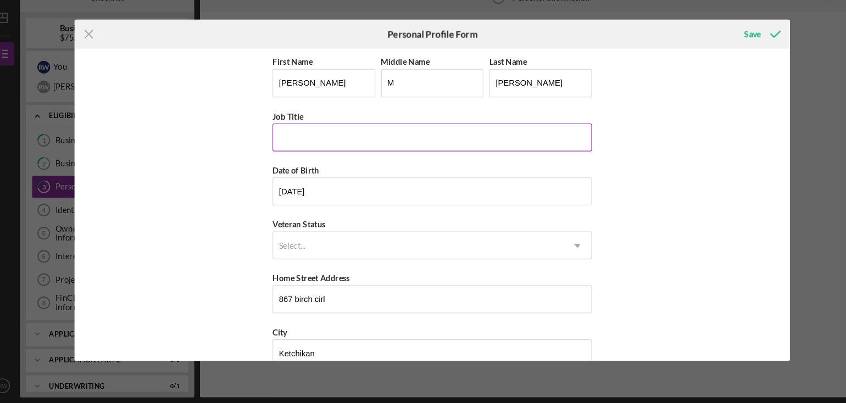
click at [341, 149] on input "Job Title" at bounding box center [423, 152] width 302 height 26
drag, startPoint x: 341, startPoint y: 149, endPoint x: 359, endPoint y: 119, distance: 35.0
click at [359, 119] on div "First Name Roseanne Middle Name M Last Name Wickman Job Title a Date of Birth 0…" at bounding box center [423, 277] width 302 height 409
type input "art teacher"
click at [728, 51] on div "Save" at bounding box center [726, 54] width 16 height 22
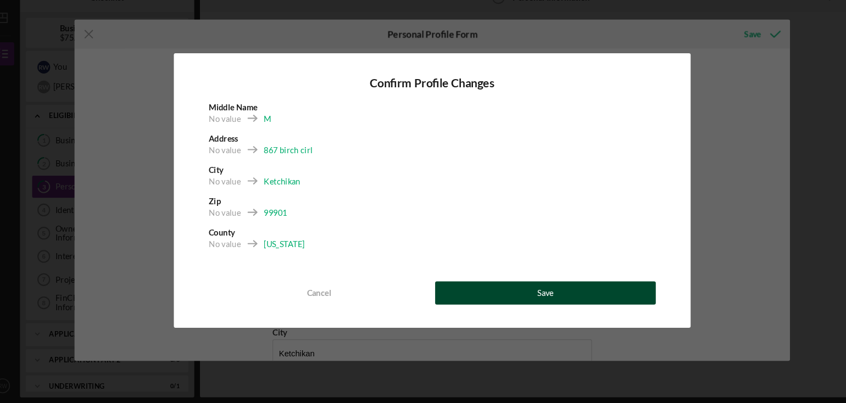
click at [524, 298] on div "Save" at bounding box center [530, 299] width 15 height 22
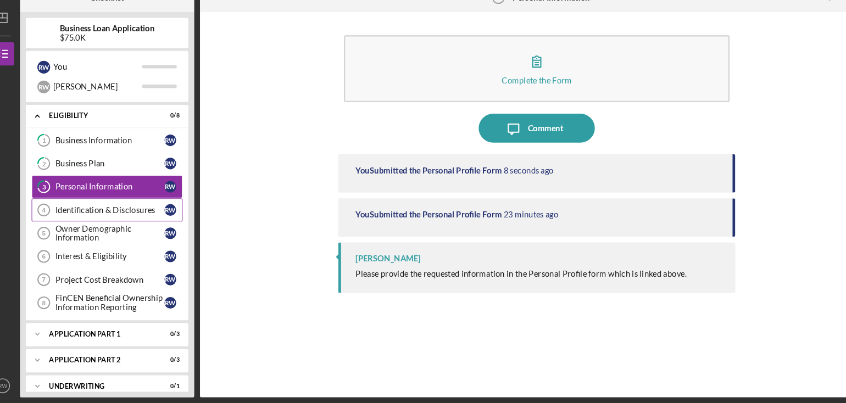
click at [143, 219] on div "Identification & Disclosures" at bounding box center [118, 220] width 103 height 9
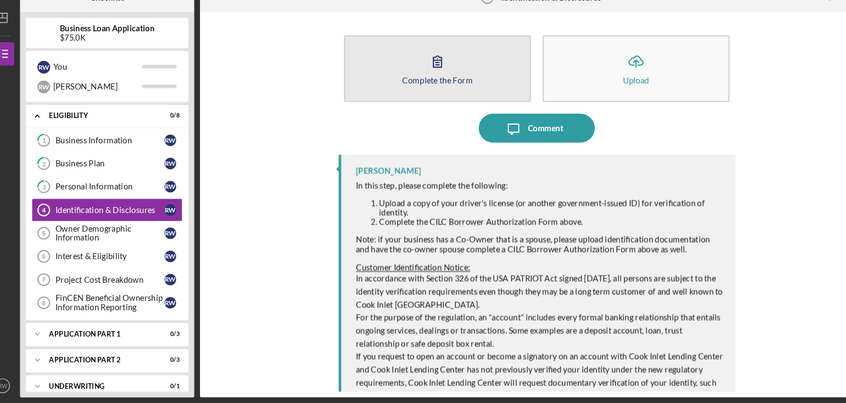
click at [427, 79] on icon "button" at bounding box center [427, 79] width 27 height 27
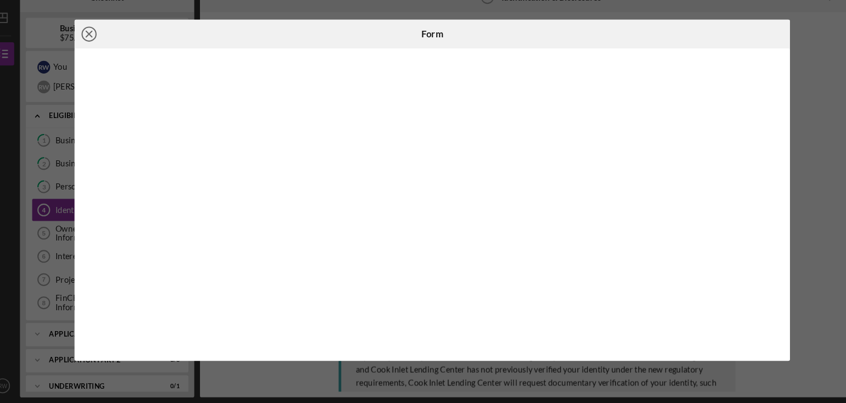
click at [101, 54] on icon "Icon/Close" at bounding box center [98, 53] width 27 height 27
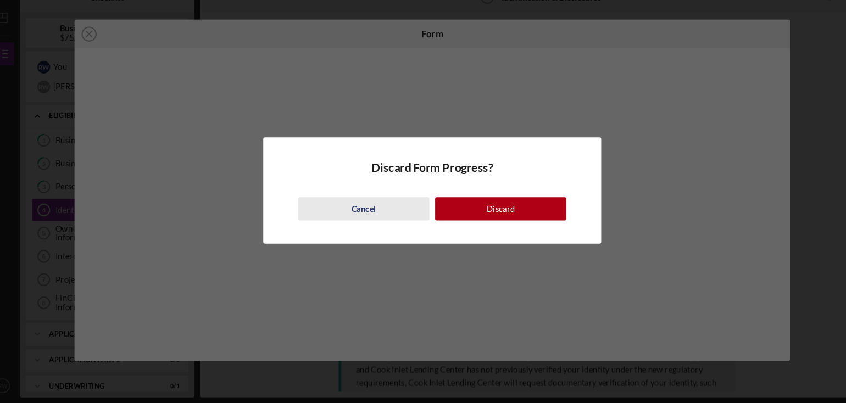
scroll to position [16, 0]
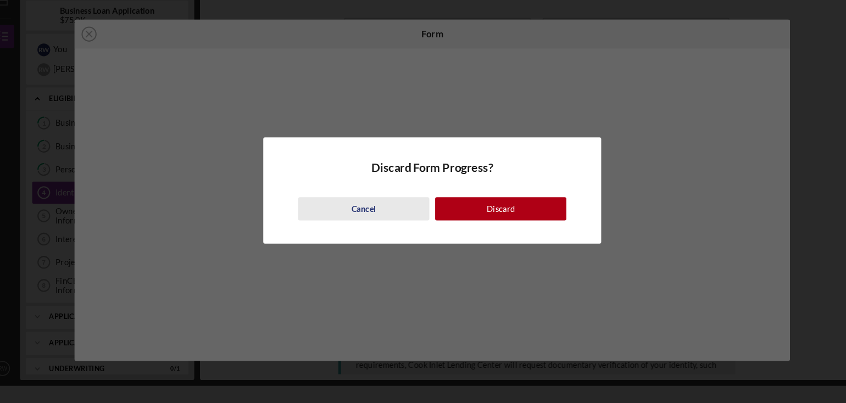
click at [365, 217] on div "Cancel" at bounding box center [358, 219] width 23 height 22
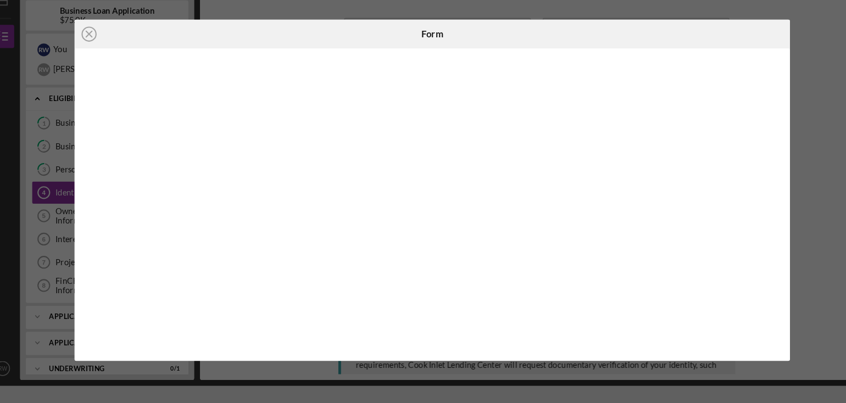
scroll to position [0, 0]
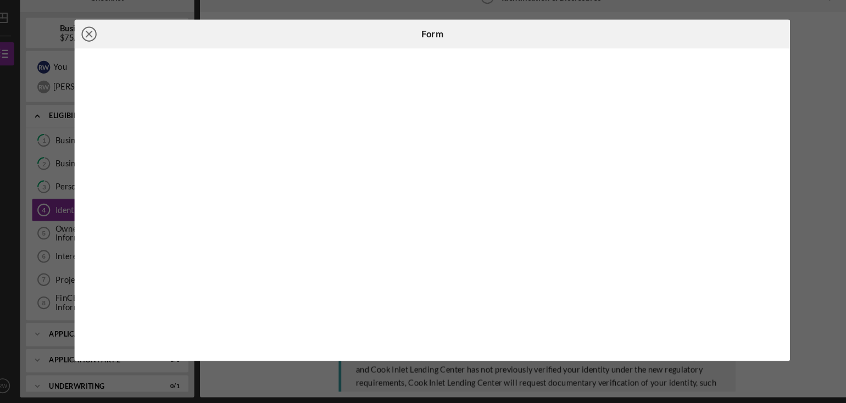
click at [95, 52] on icon "Icon/Close" at bounding box center [98, 53] width 27 height 27
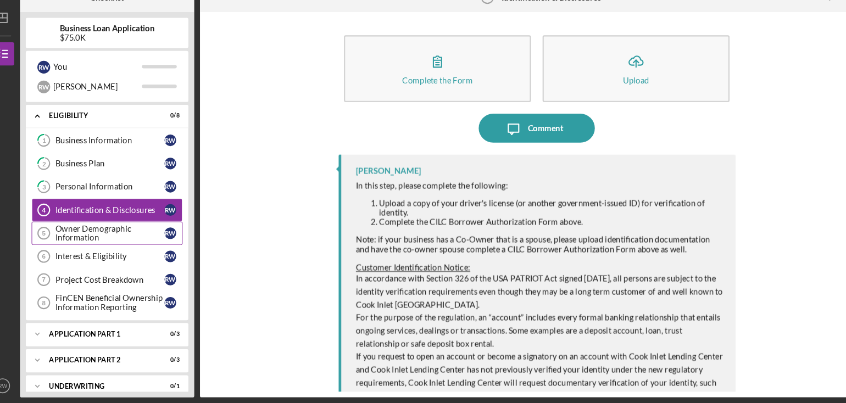
click at [99, 238] on div "Owner Demographic Information" at bounding box center [118, 243] width 103 height 18
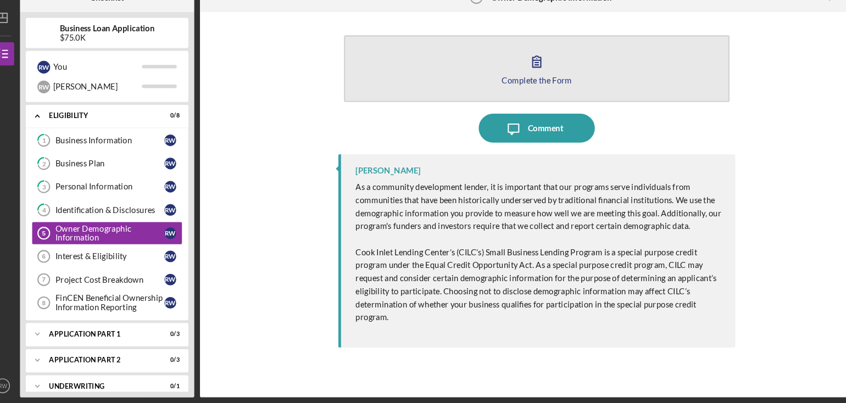
click at [509, 98] on div "Complete the Form" at bounding box center [522, 97] width 67 height 8
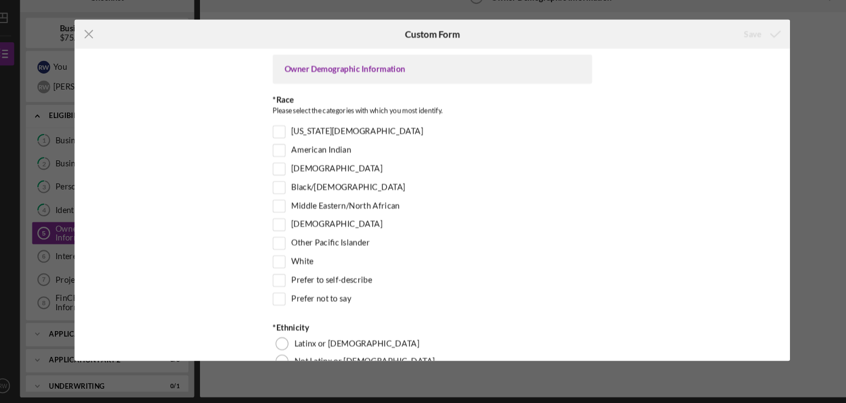
click at [509, 98] on div "Owner Demographic Information" at bounding box center [423, 86] width 302 height 27
click at [278, 272] on input "White" at bounding box center [278, 269] width 11 height 11
checkbox input "true"
drag, startPoint x: 758, startPoint y: 154, endPoint x: 762, endPoint y: 164, distance: 11.3
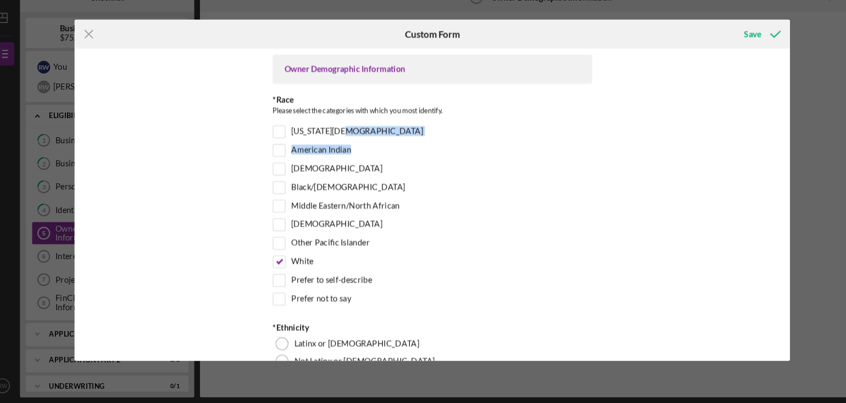
click at [762, 164] on div "Icon/Menu Close Custom Form Save Owner Demographic Information *Race Please sel…" at bounding box center [423, 201] width 846 height 403
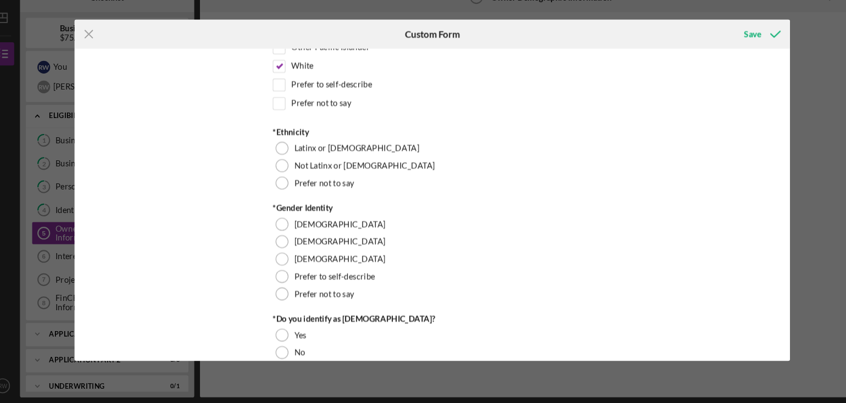
scroll to position [196, 0]
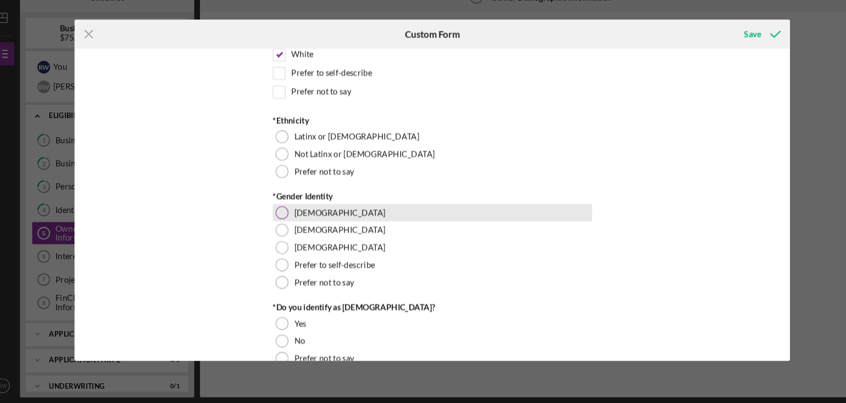
click at [280, 218] on div at bounding box center [281, 223] width 12 height 12
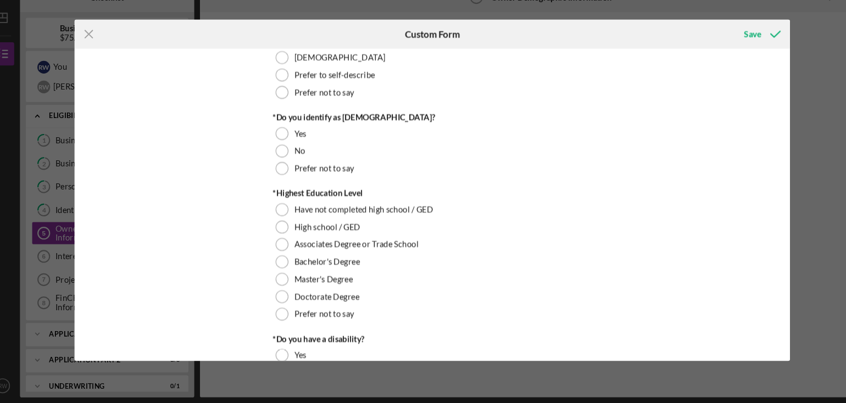
scroll to position [378, 0]
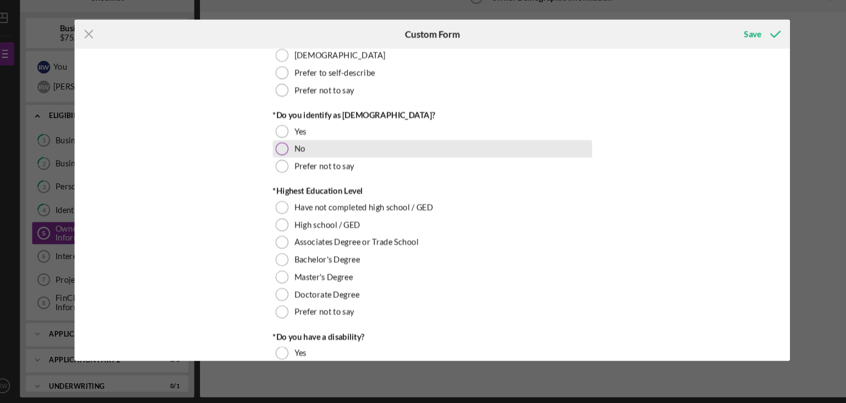
click at [280, 157] on div at bounding box center [281, 163] width 12 height 12
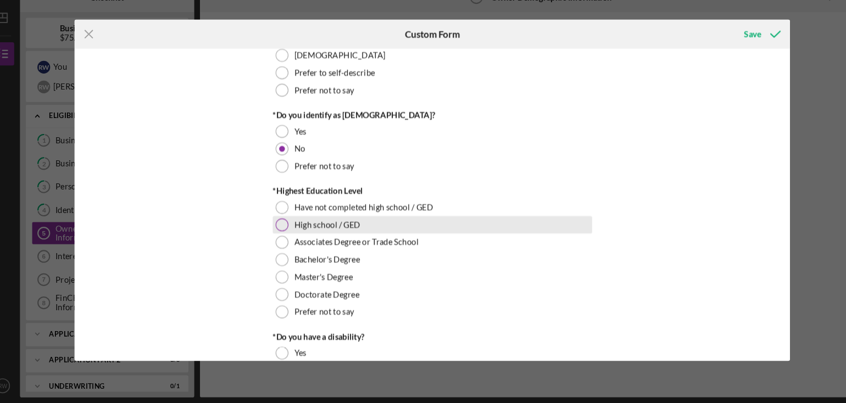
click at [279, 231] on div at bounding box center [281, 235] width 12 height 12
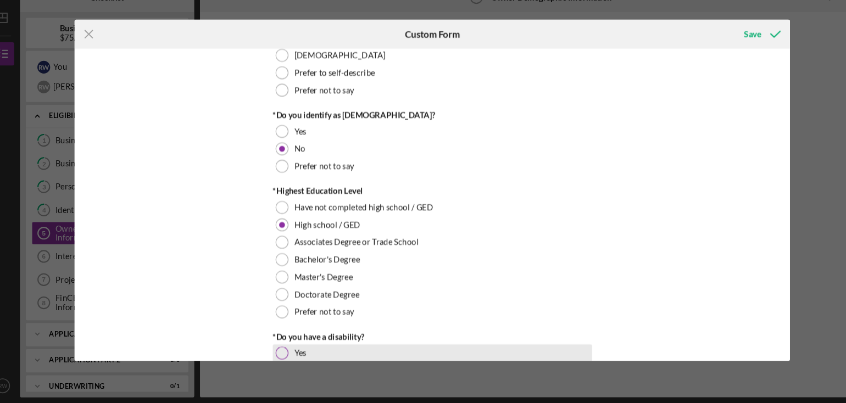
click at [280, 353] on div at bounding box center [281, 356] width 12 height 12
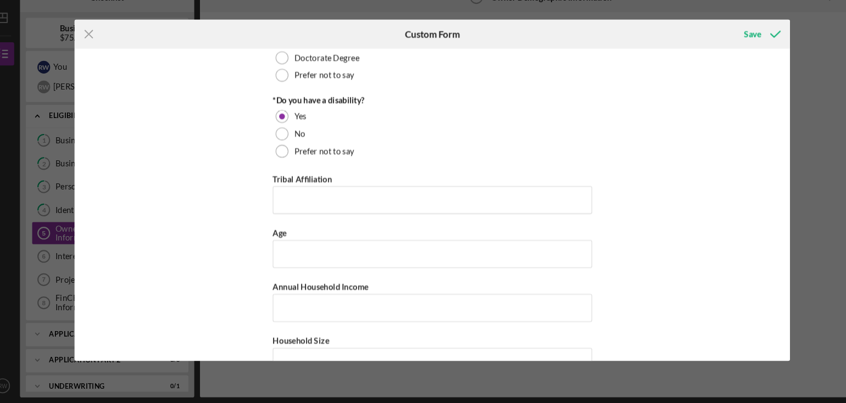
scroll to position [605, 0]
click at [482, 260] on input "Age" at bounding box center [423, 259] width 302 height 26
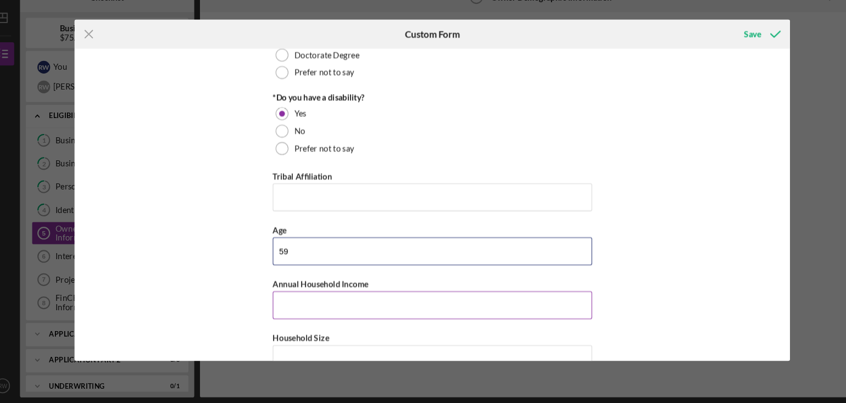
type input "59"
click at [373, 304] on input "Annual Household Income" at bounding box center [423, 310] width 302 height 26
type input "$2"
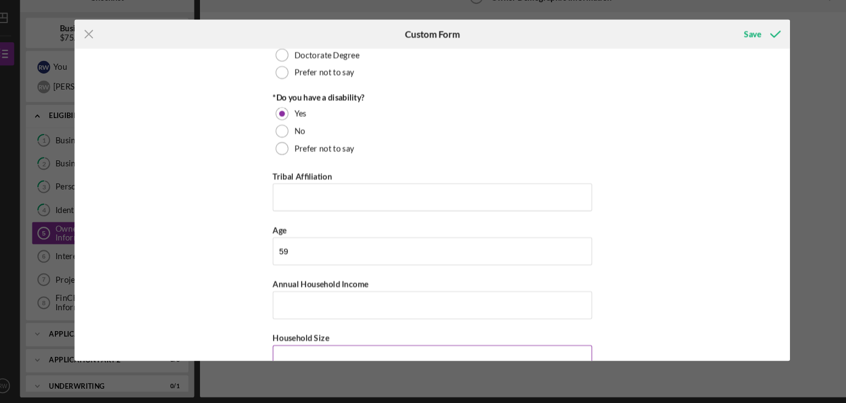
click at [370, 362] on input "Household Size" at bounding box center [423, 361] width 302 height 26
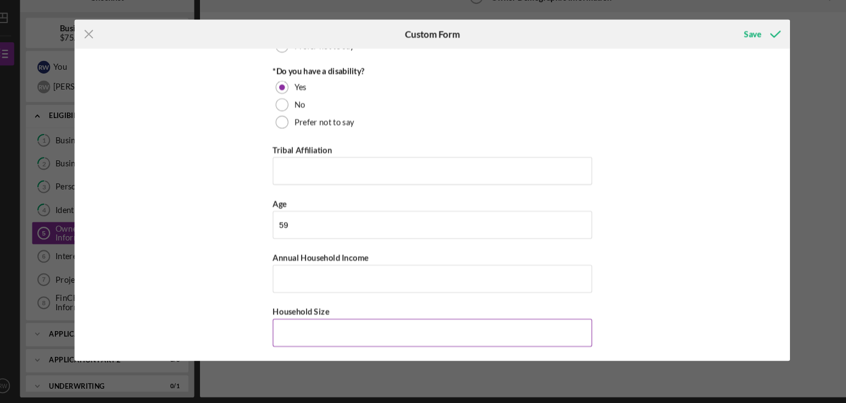
click at [300, 333] on input "Household Size" at bounding box center [423, 337] width 302 height 26
type input "2"
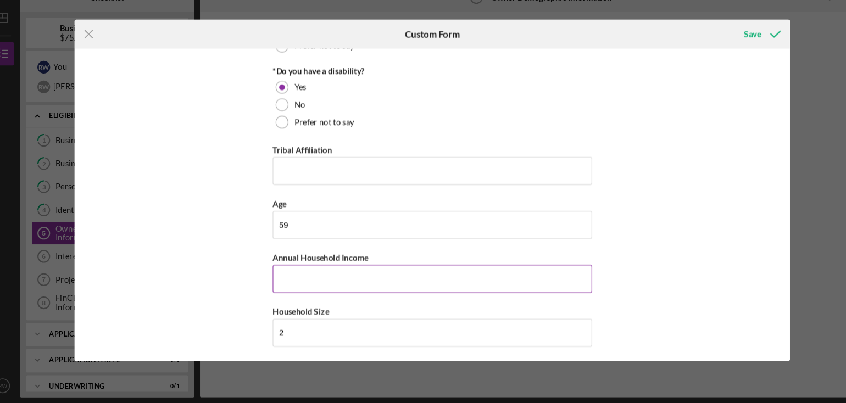
click at [276, 282] on input "Annual Household Income" at bounding box center [423, 286] width 302 height 26
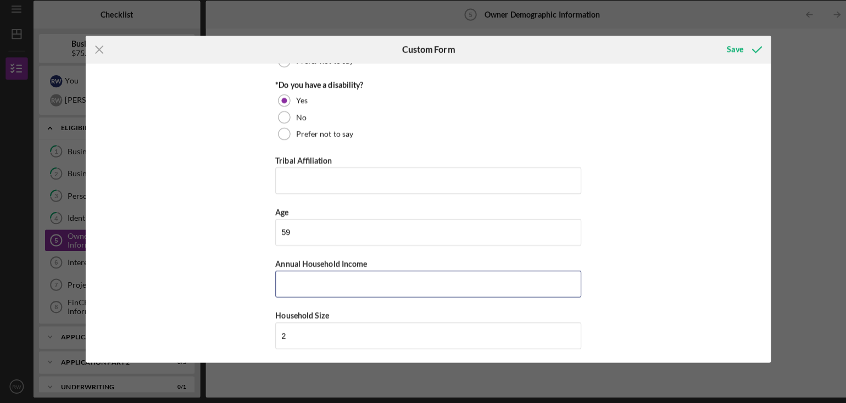
scroll to position [0, 0]
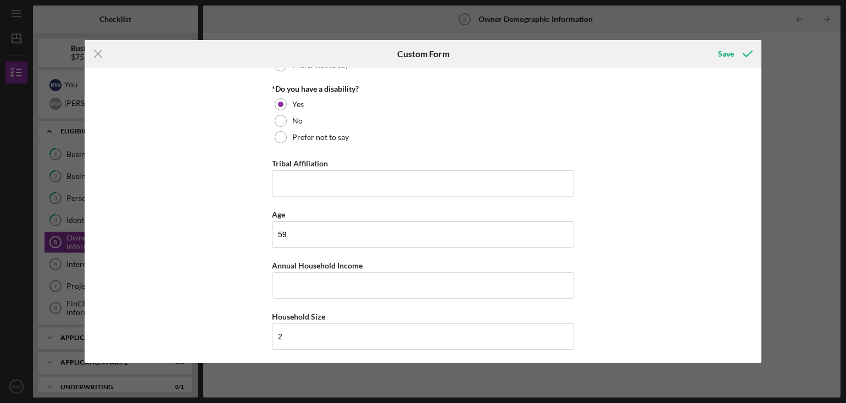
click at [64, 312] on div "Icon/Menu Close Custom Form Save Owner Demographic Information *Race Please sel…" at bounding box center [423, 201] width 846 height 403
click at [723, 56] on div "Save" at bounding box center [726, 54] width 16 height 22
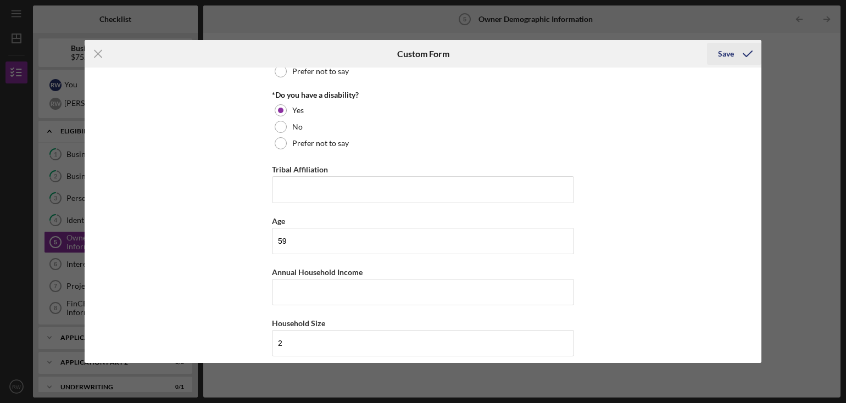
scroll to position [636, 0]
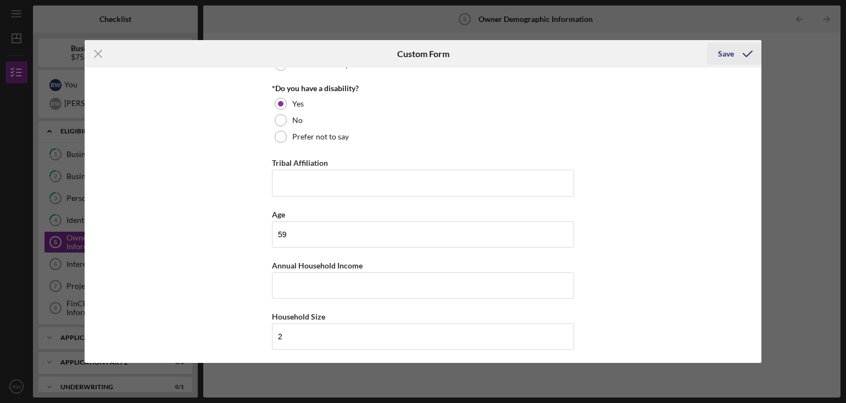
click at [726, 53] on div "Save" at bounding box center [726, 54] width 16 height 22
click at [727, 48] on div "Save" at bounding box center [726, 54] width 16 height 22
click at [296, 280] on input "Annual Household Income" at bounding box center [423, 286] width 302 height 26
click at [729, 53] on div "Save" at bounding box center [726, 54] width 16 height 22
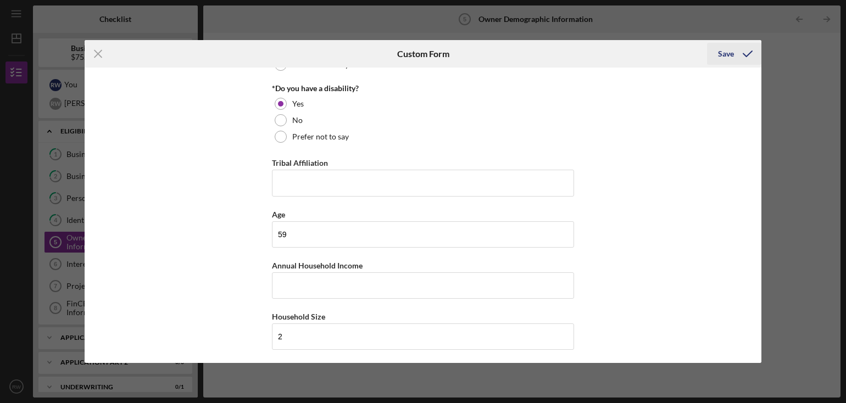
click at [729, 53] on div "Save" at bounding box center [726, 54] width 16 height 22
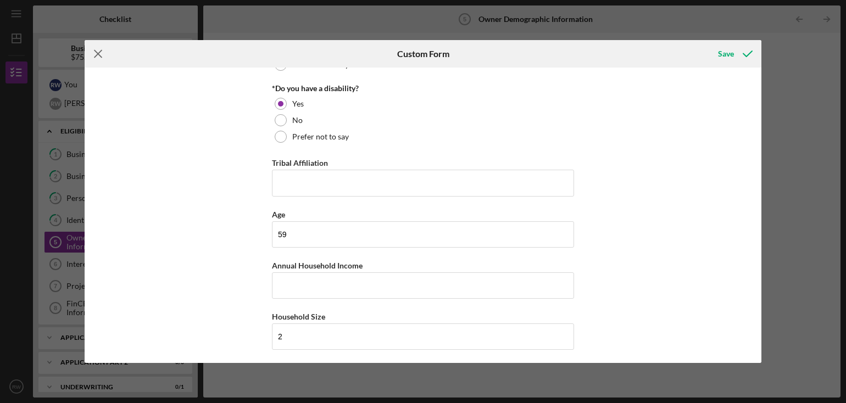
click at [90, 57] on icon "Icon/Menu Close" at bounding box center [98, 53] width 27 height 27
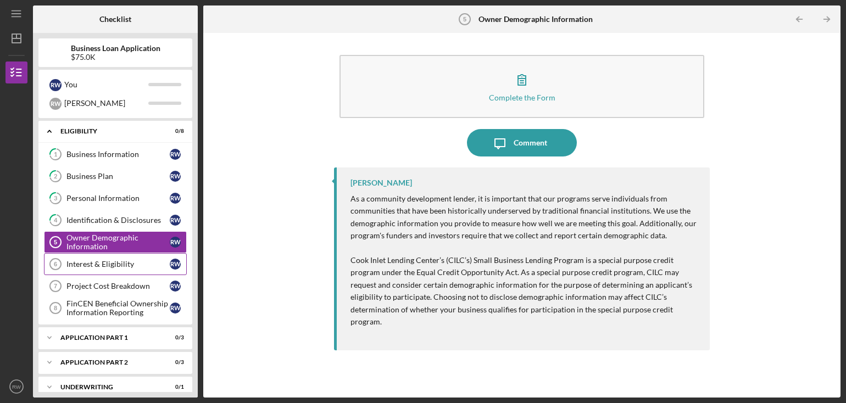
click at [123, 263] on div "Interest & Eligibility" at bounding box center [118, 264] width 103 height 9
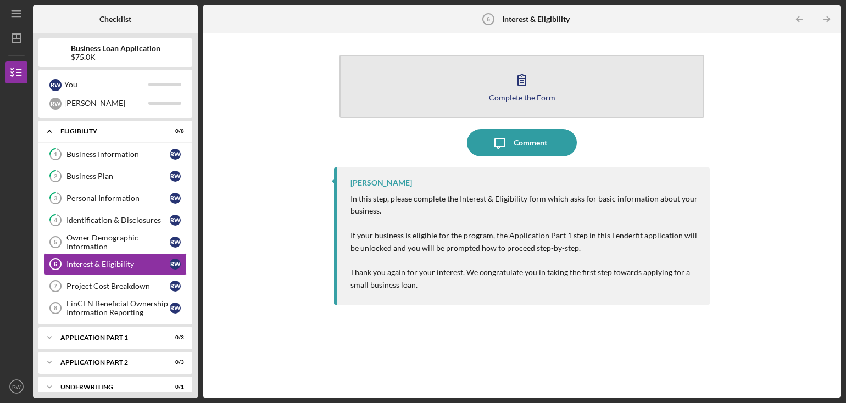
click at [499, 100] on div "Complete the Form" at bounding box center [522, 97] width 67 height 8
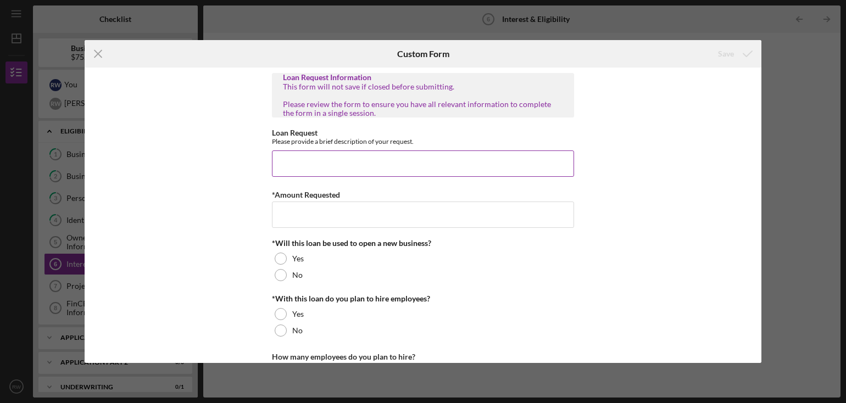
click at [286, 163] on input "Loan Request" at bounding box center [423, 164] width 302 height 26
click at [284, 156] on input "Loan Request" at bounding box center [423, 164] width 302 height 26
click at [282, 153] on input "Loan Request" at bounding box center [423, 164] width 302 height 26
type input "1st last and deposit, buy ot of old business, start up"
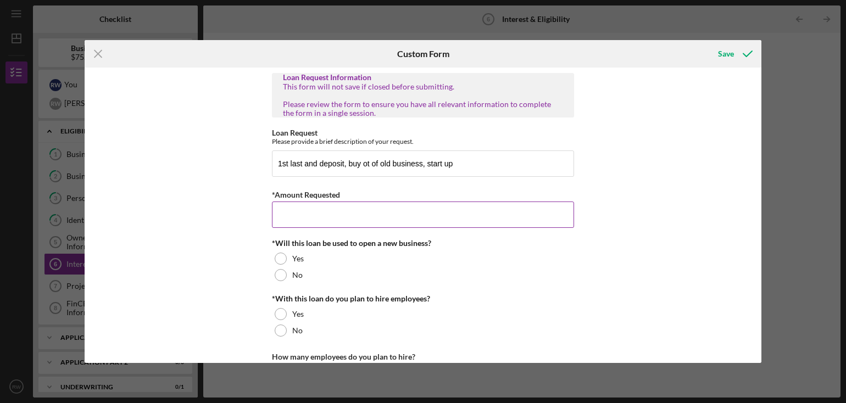
click at [295, 212] on input "*Amount Requested" at bounding box center [423, 215] width 302 height 26
click at [284, 216] on input "75000" at bounding box center [423, 215] width 302 height 26
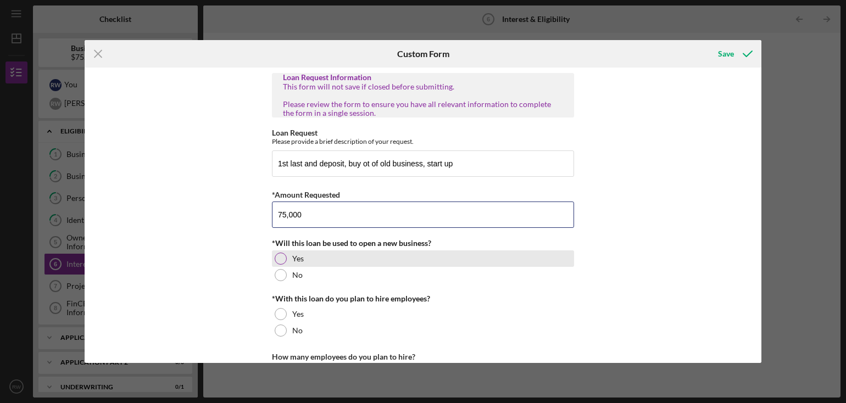
type input "75,000"
click at [279, 258] on div at bounding box center [281, 259] width 12 height 12
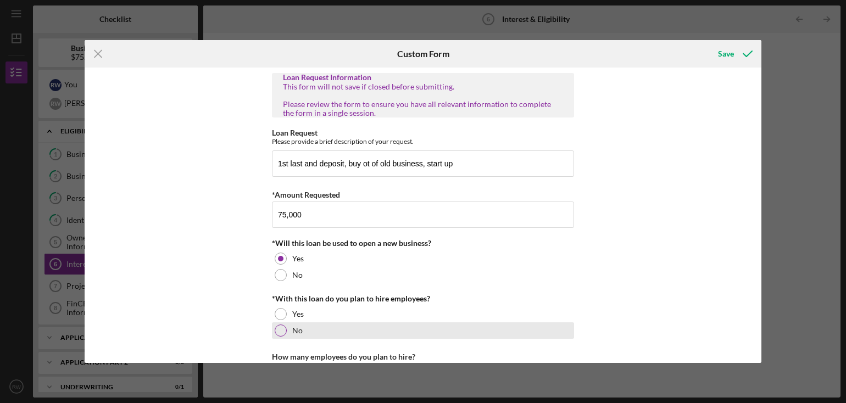
click at [280, 330] on div at bounding box center [281, 331] width 12 height 12
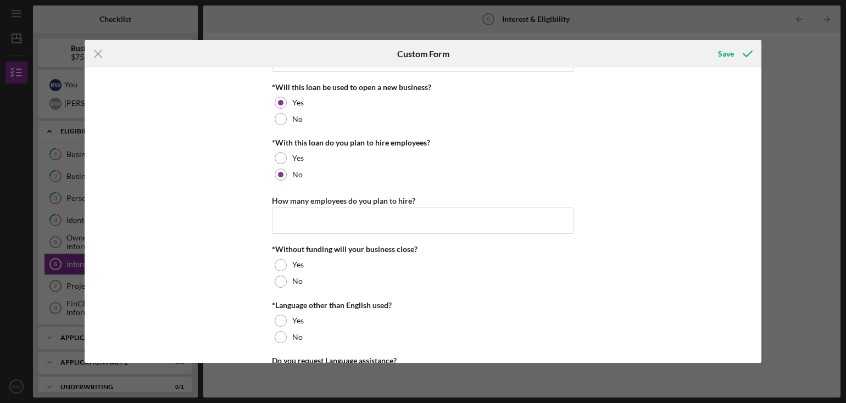
scroll to position [159, 0]
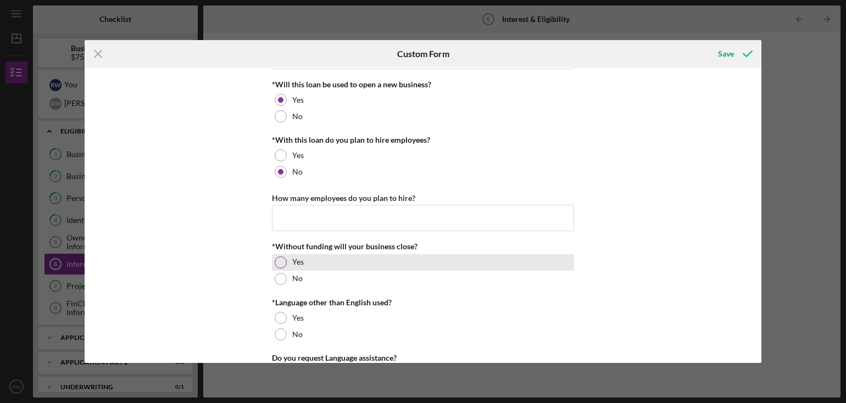
click at [278, 262] on div at bounding box center [281, 263] width 12 height 12
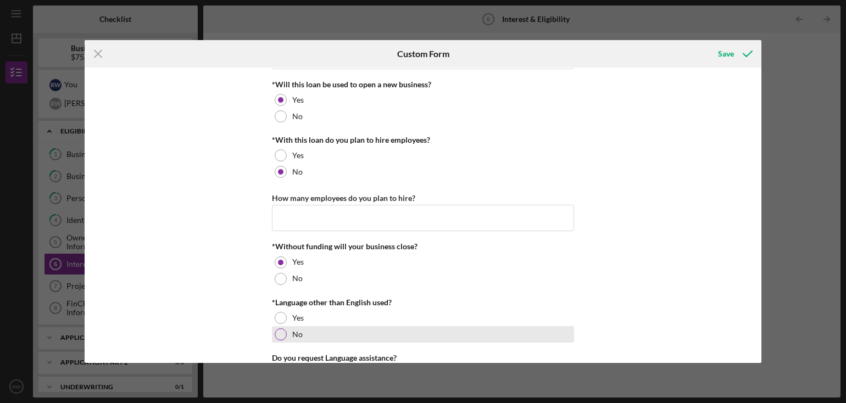
click at [277, 336] on div at bounding box center [281, 335] width 12 height 12
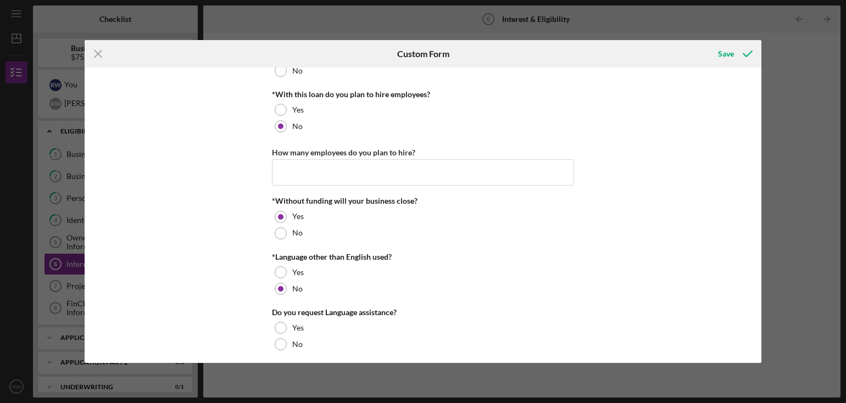
scroll to position [209, 0]
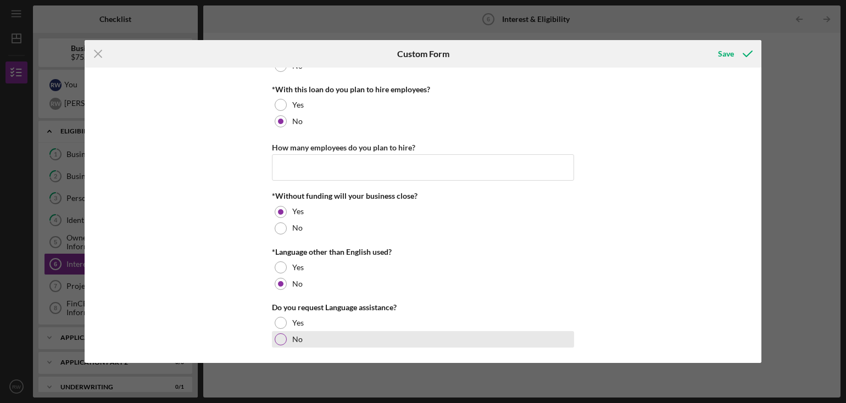
click at [278, 341] on div at bounding box center [281, 340] width 12 height 12
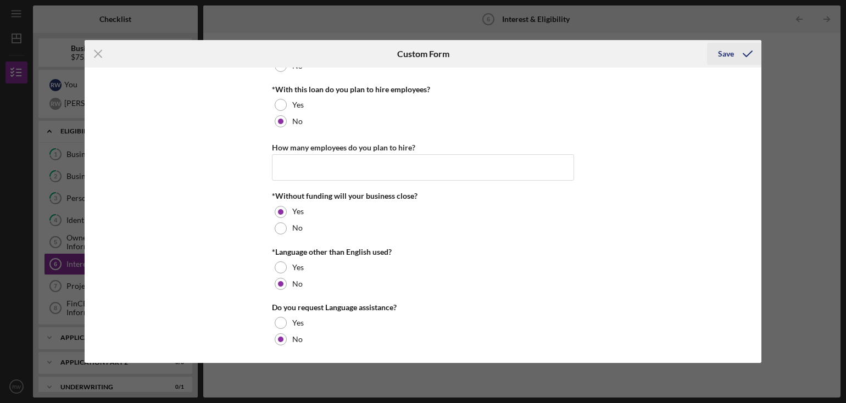
click at [724, 53] on div "Save" at bounding box center [726, 54] width 16 height 22
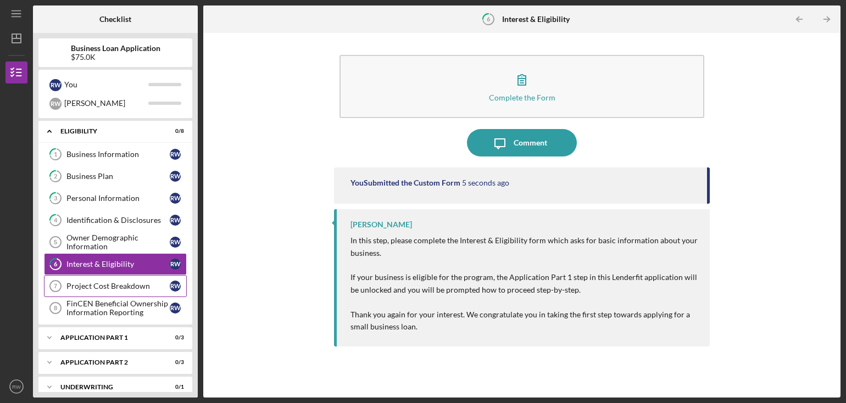
click at [117, 283] on div "Project Cost Breakdown" at bounding box center [118, 286] width 103 height 9
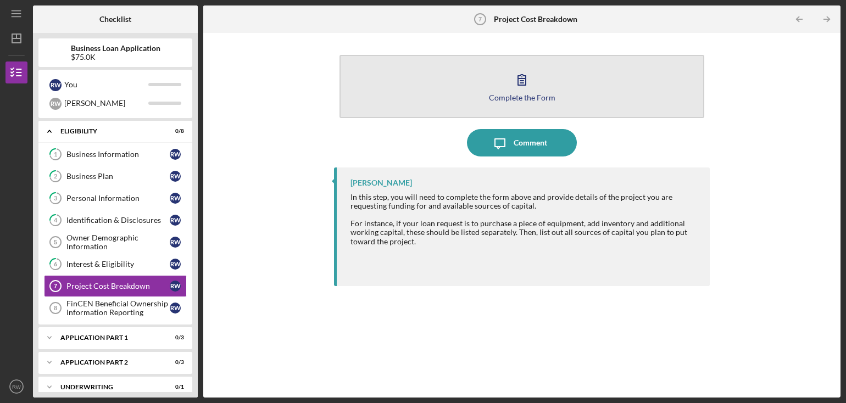
click at [497, 90] on button "Complete the Form Form" at bounding box center [522, 86] width 365 height 63
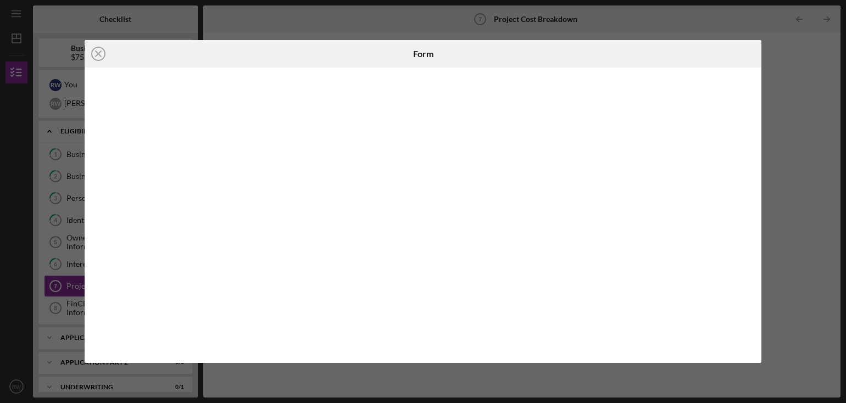
click at [193, 12] on div "Icon/Close Form" at bounding box center [423, 201] width 846 height 403
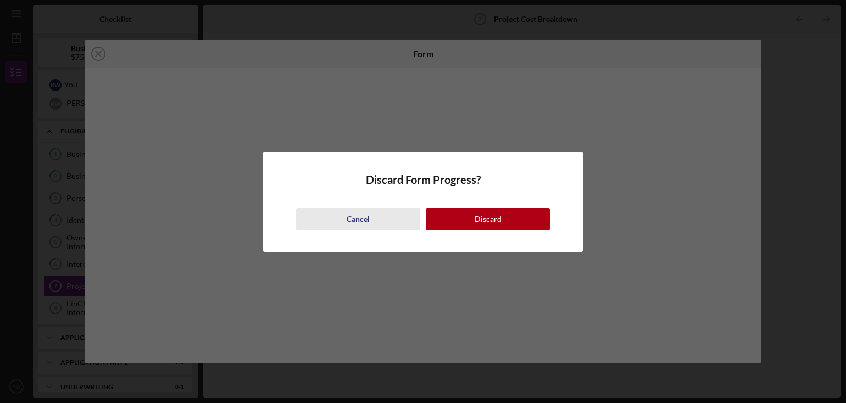
click at [361, 219] on div "Cancel" at bounding box center [358, 219] width 23 height 22
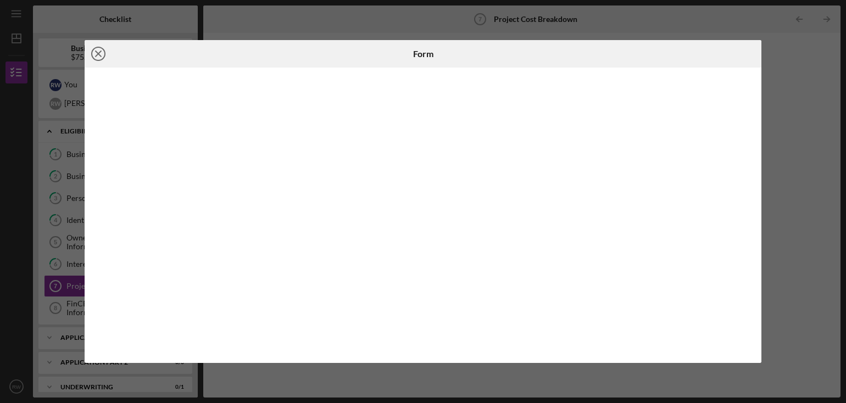
click at [98, 56] on icon "Icon/Close" at bounding box center [98, 53] width 27 height 27
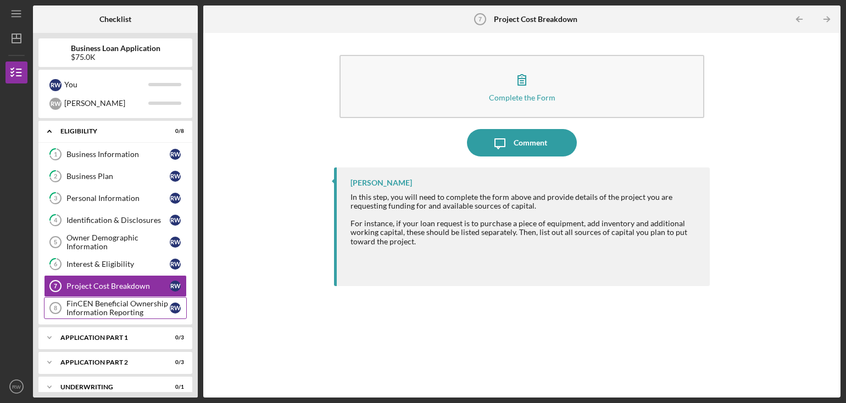
click at [91, 306] on div "FinCEN Beneficial Ownership Information Reporting" at bounding box center [118, 309] width 103 height 18
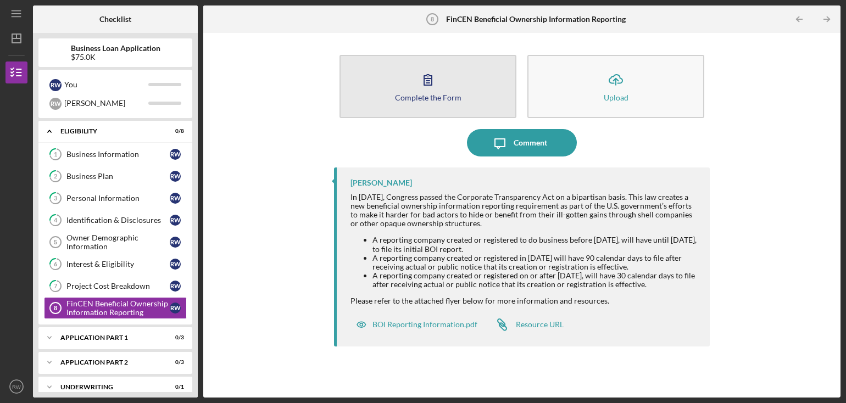
click at [432, 82] on icon "button" at bounding box center [428, 80] width 8 height 10
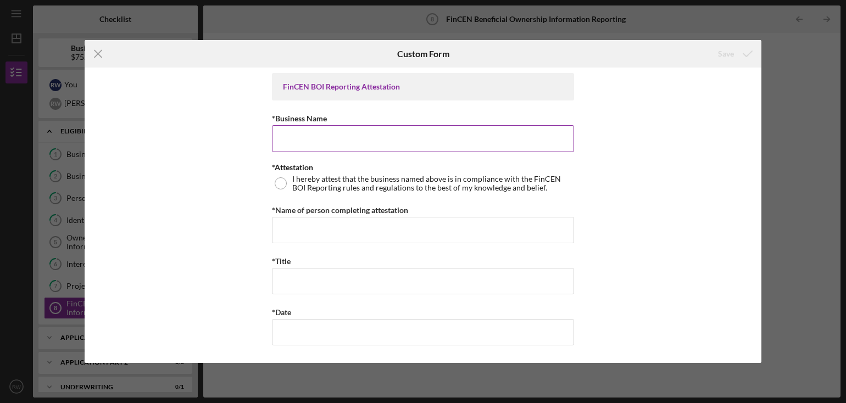
click at [299, 135] on input "*Business Name" at bounding box center [423, 138] width 302 height 26
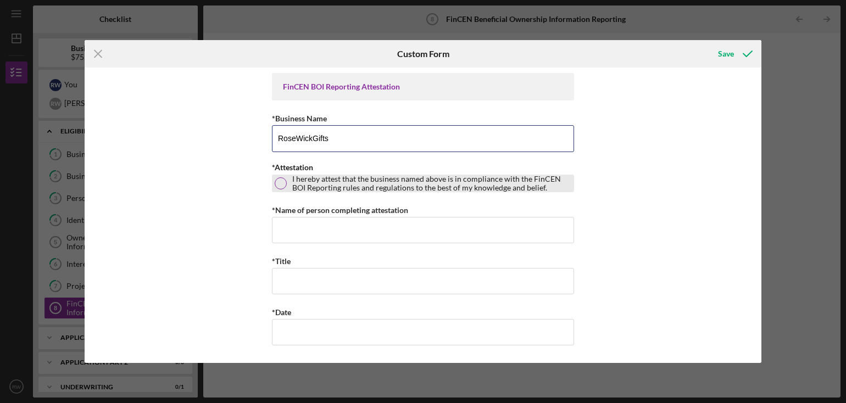
type input "RoseWickGifts"
click at [285, 185] on div at bounding box center [281, 184] width 12 height 12
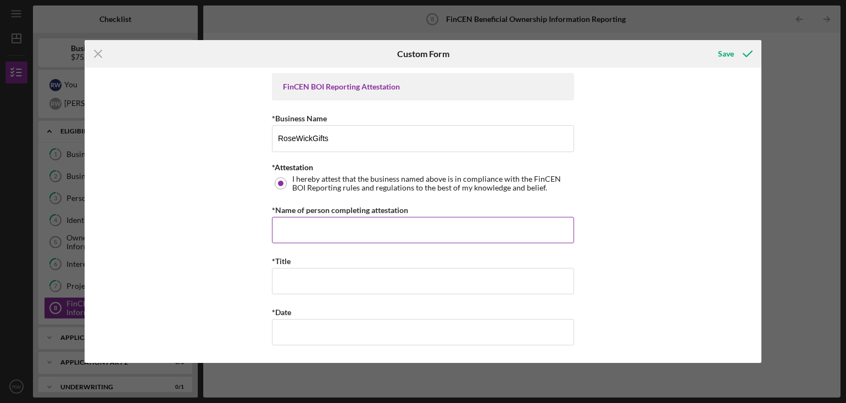
click at [291, 228] on input "*Name of person completing attestation" at bounding box center [423, 230] width 302 height 26
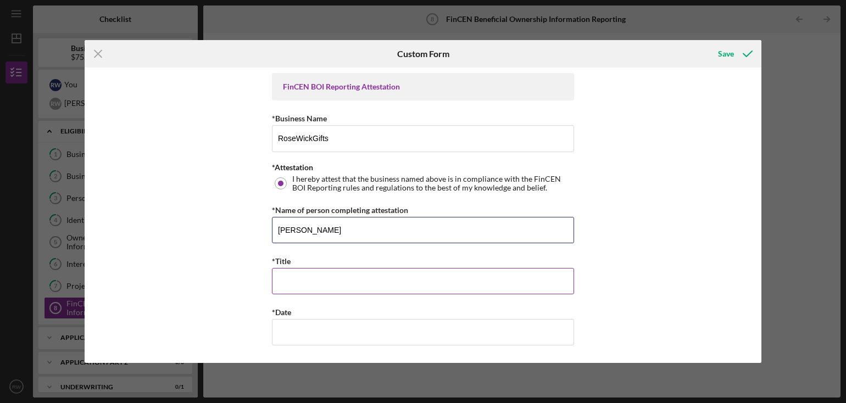
type input "[PERSON_NAME]"
click at [297, 283] on input "*Title" at bounding box center [423, 281] width 302 height 26
click at [290, 279] on input "owener" at bounding box center [423, 281] width 302 height 26
type input "owner"
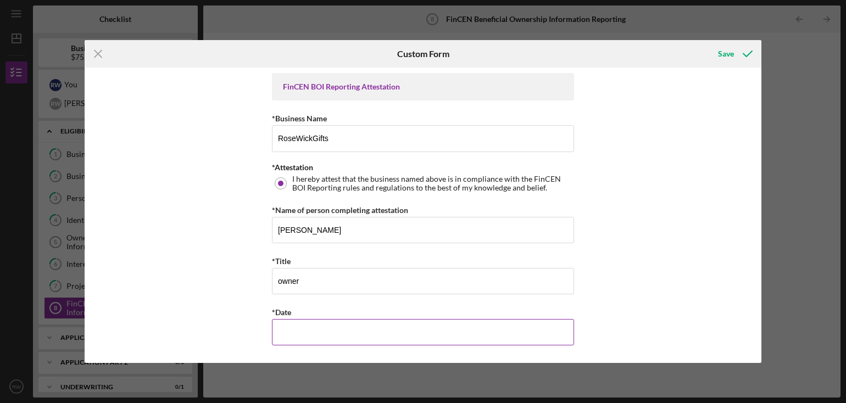
click at [297, 337] on input "*Date" at bounding box center [423, 332] width 302 height 26
type input "8/14/2025"
click at [723, 53] on div "Save" at bounding box center [726, 54] width 16 height 22
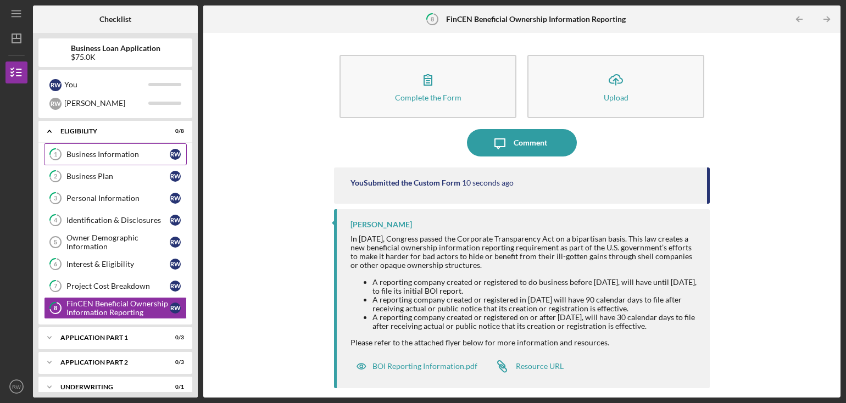
click at [132, 154] on div "Business Information" at bounding box center [118, 154] width 103 height 9
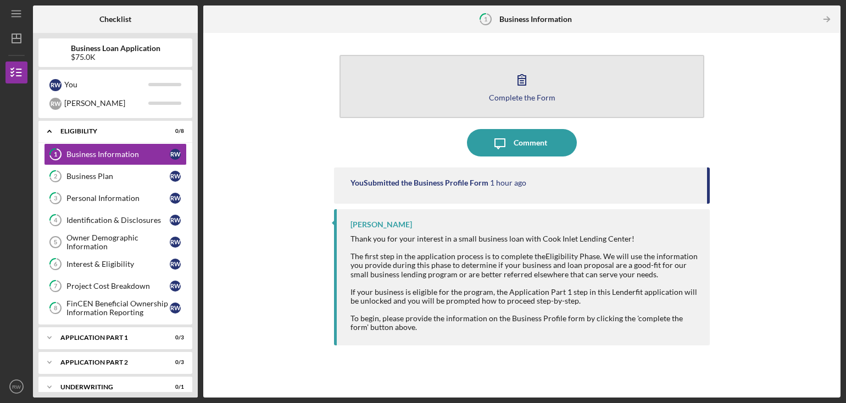
click at [526, 83] on icon "button" at bounding box center [522, 80] width 8 height 10
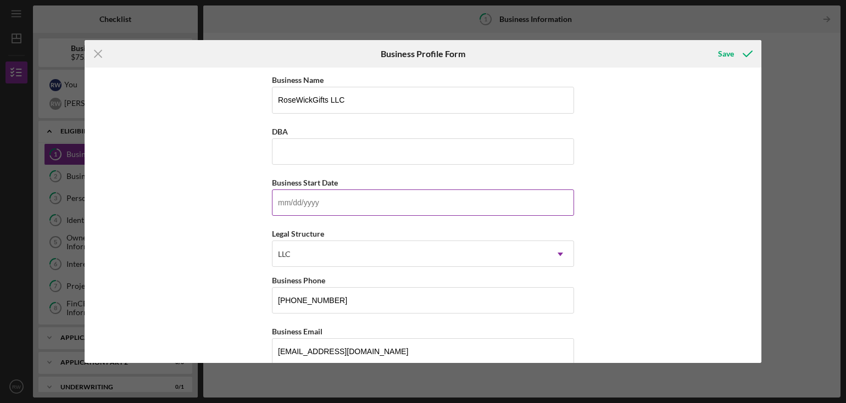
click at [303, 198] on input "Business Start Date" at bounding box center [423, 203] width 302 height 26
type input "12/31/2025"
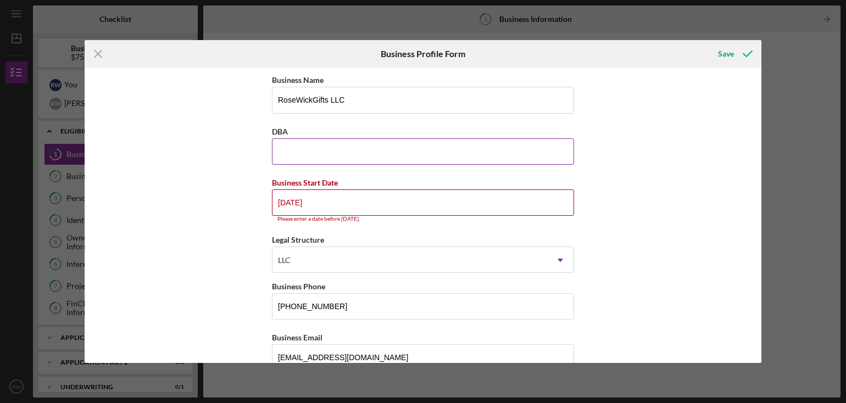
click at [409, 156] on input "DBA" at bounding box center [423, 152] width 302 height 26
drag, startPoint x: 315, startPoint y: 200, endPoint x: 211, endPoint y: 202, distance: 104.4
click at [211, 202] on div "Business Name RoseWickGifts LLC DBA Business Start Date 12/31/2025 Please enter…" at bounding box center [423, 215] width 677 height 295
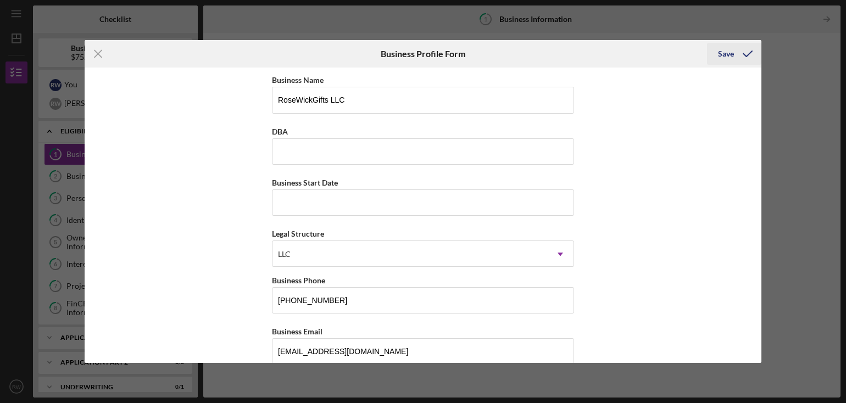
click at [725, 53] on div "Save" at bounding box center [726, 54] width 16 height 22
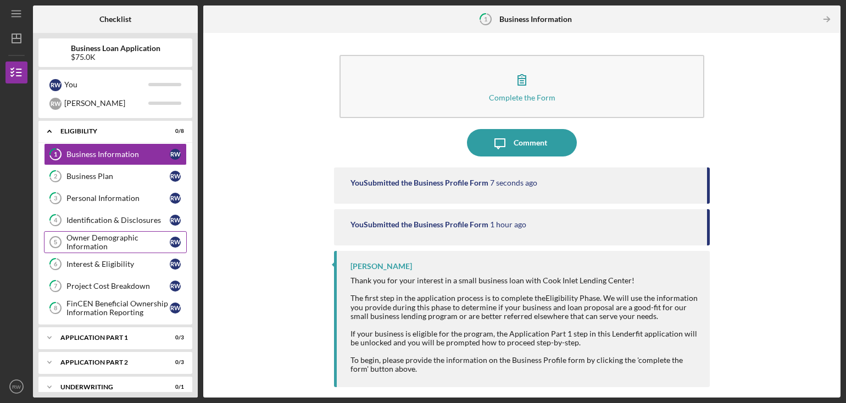
click at [116, 242] on div "Owner Demographic Information" at bounding box center [118, 243] width 103 height 18
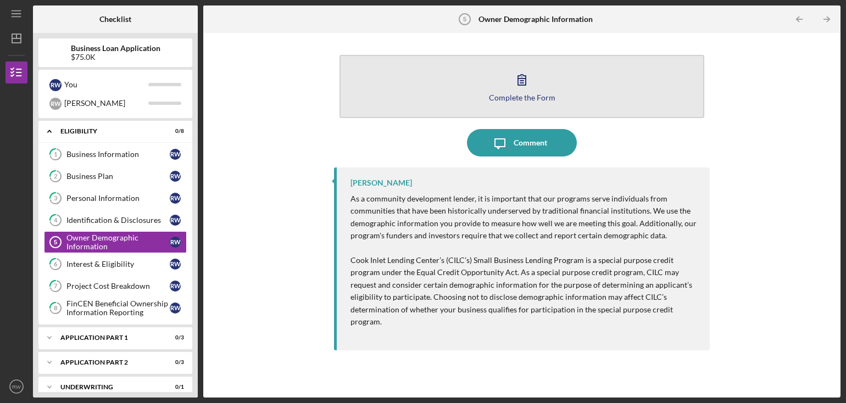
click at [520, 80] on icon "button" at bounding box center [521, 79] width 27 height 27
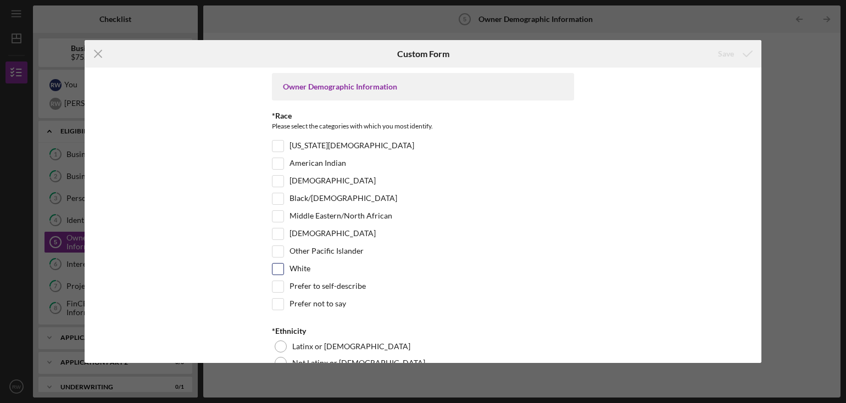
click at [273, 267] on input "White" at bounding box center [278, 269] width 11 height 11
checkbox input "true"
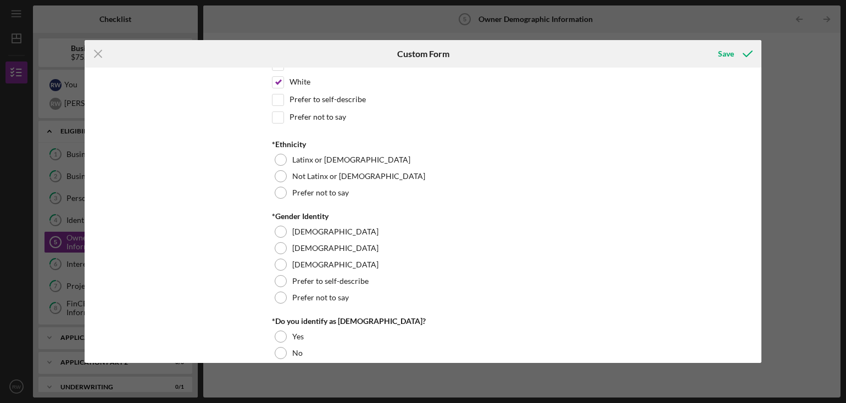
scroll to position [216, 0]
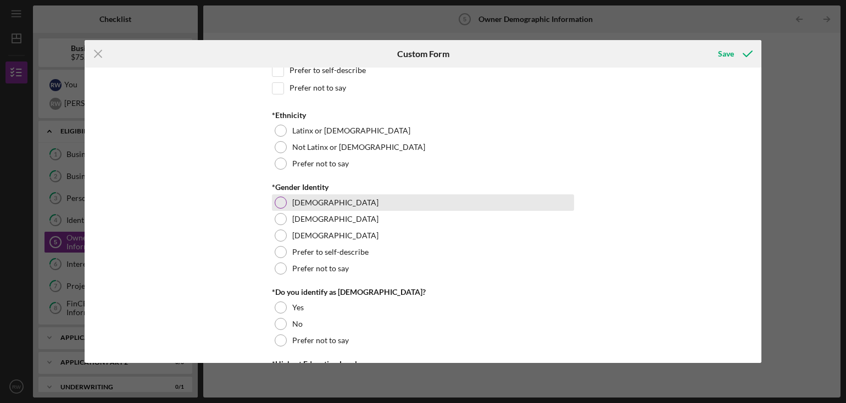
click at [280, 197] on div at bounding box center [281, 203] width 12 height 12
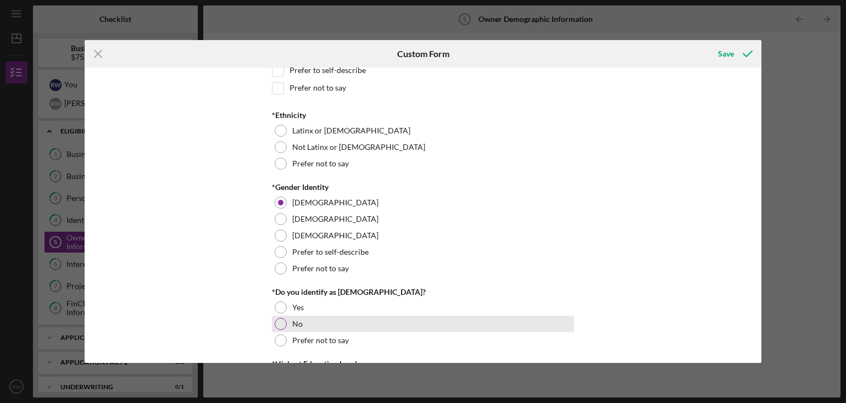
click at [279, 323] on div at bounding box center [281, 324] width 12 height 12
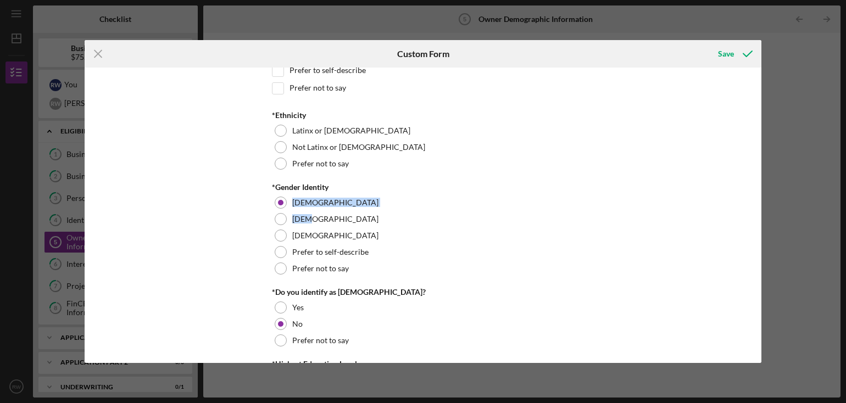
drag, startPoint x: 758, startPoint y: 181, endPoint x: 766, endPoint y: 220, distance: 39.8
click at [766, 220] on div "Icon/Menu Close Custom Form Save Owner Demographic Information *Race Please sel…" at bounding box center [423, 201] width 846 height 403
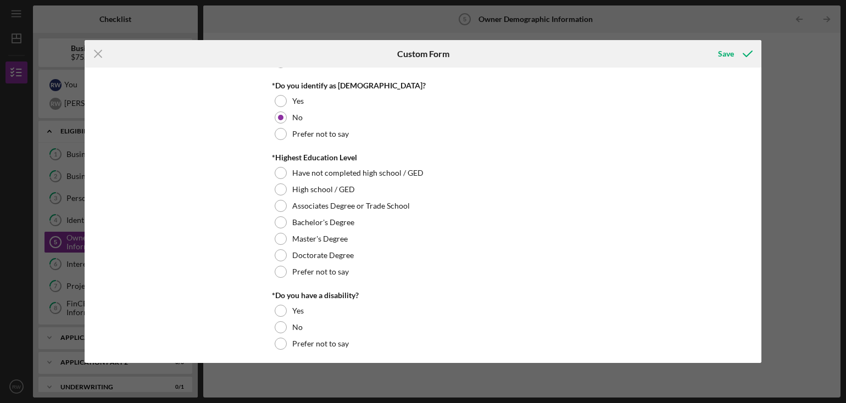
scroll to position [426, 0]
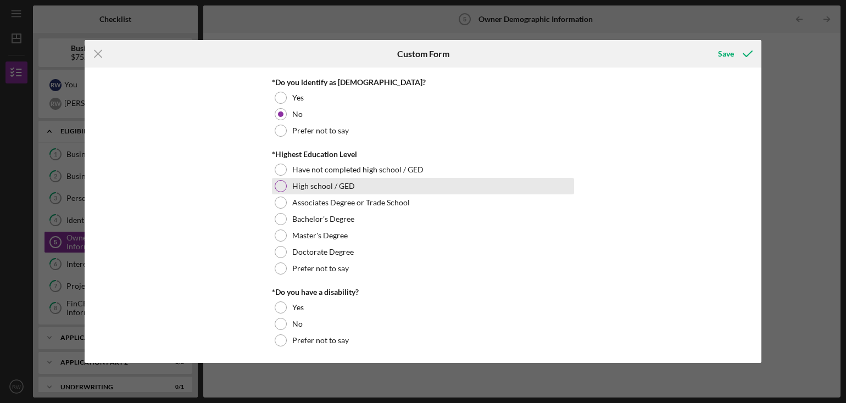
click at [279, 181] on div at bounding box center [281, 186] width 12 height 12
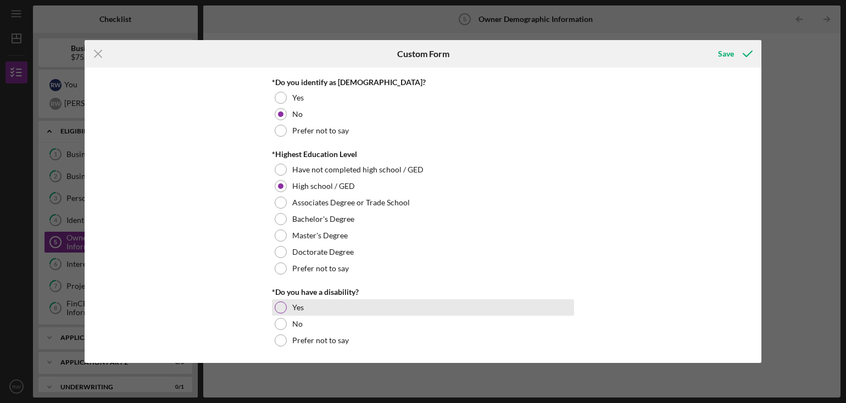
click at [278, 306] on div at bounding box center [281, 308] width 12 height 12
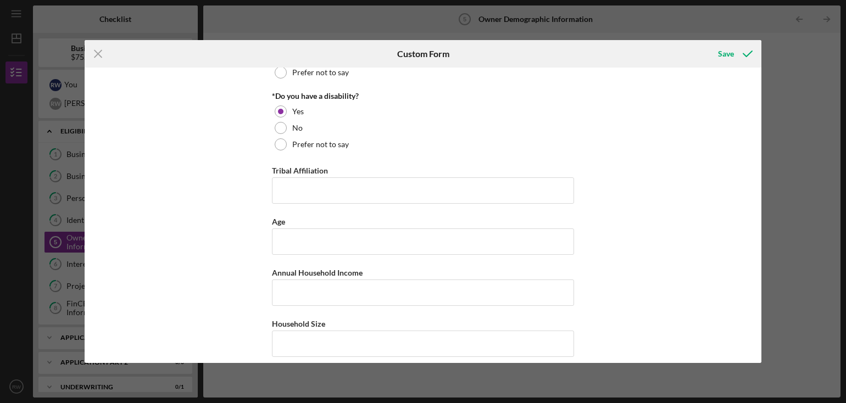
scroll to position [629, 0]
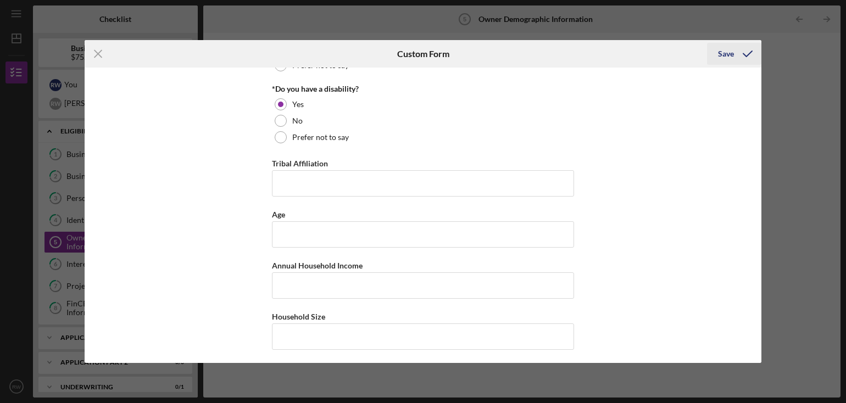
click at [727, 57] on div "Save" at bounding box center [726, 54] width 16 height 22
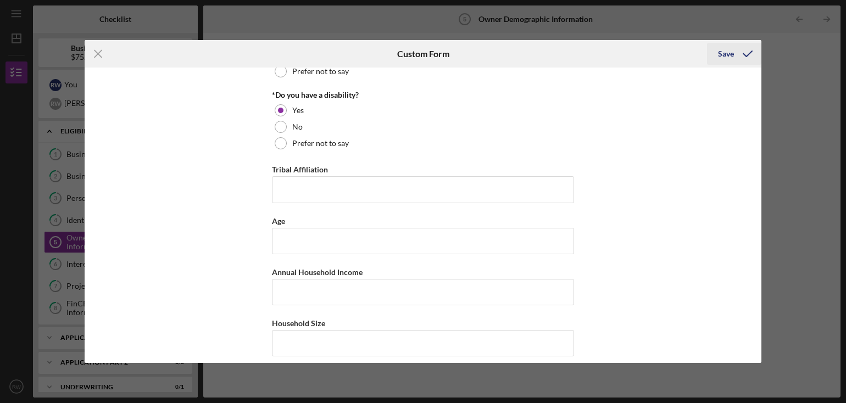
scroll to position [636, 0]
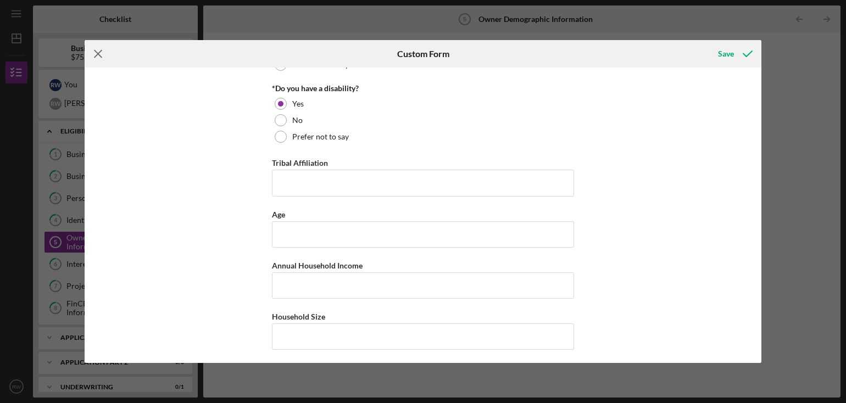
click at [101, 52] on line at bounding box center [98, 54] width 7 height 7
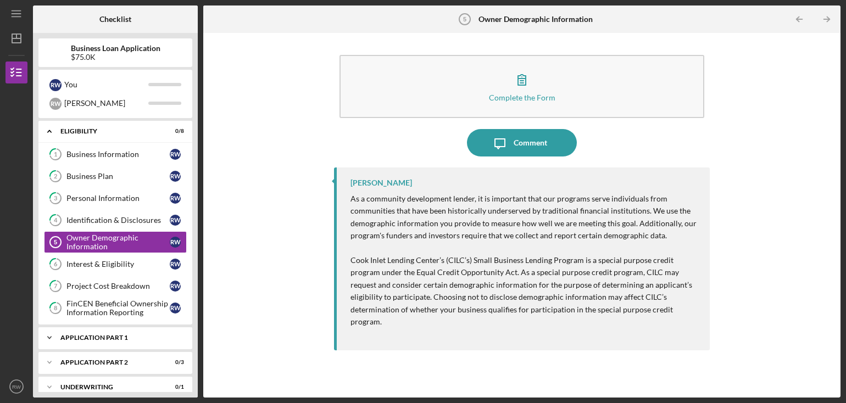
click at [121, 336] on div "Application Part 1" at bounding box center [119, 338] width 118 height 7
click at [95, 336] on div "Application Part 1" at bounding box center [119, 338] width 118 height 7
click at [103, 362] on div "Application Part 2" at bounding box center [119, 362] width 118 height 7
click at [119, 386] on div "Business Documents" at bounding box center [118, 385] width 103 height 9
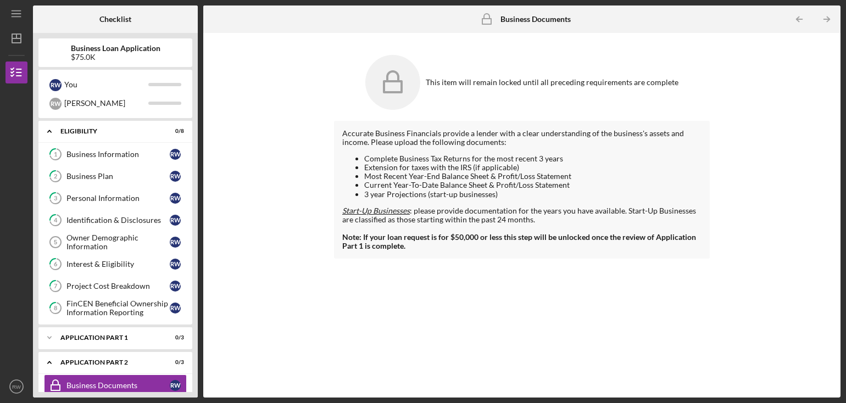
drag, startPoint x: 148, startPoint y: 381, endPoint x: 621, endPoint y: 0, distance: 607.4
click at [621, 0] on div "Icon/Menu Business Documents Business Documents Checklist Business Loan Applica…" at bounding box center [422, 199] width 835 height 398
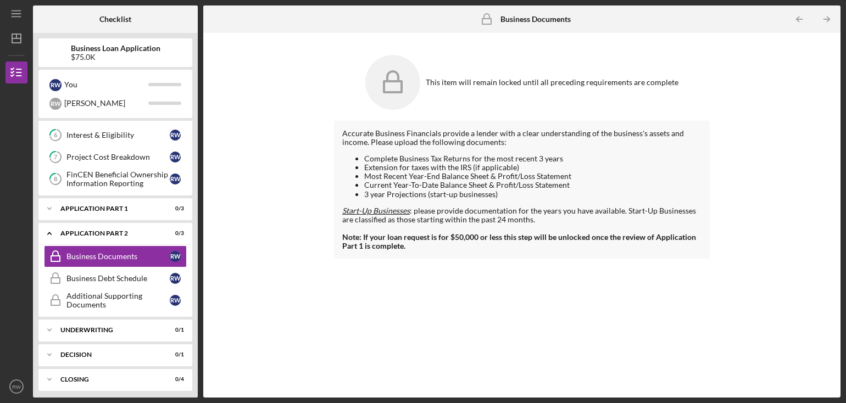
scroll to position [130, 0]
click at [148, 274] on div "Business Debt Schedule" at bounding box center [118, 277] width 103 height 9
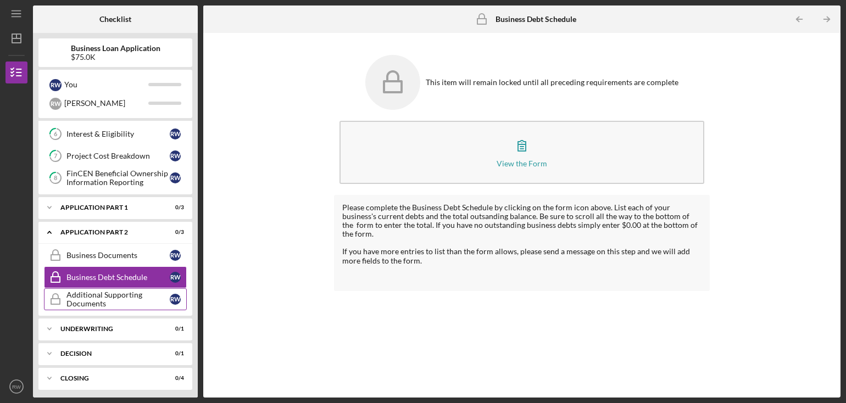
click at [104, 302] on div "Additional Supporting Documents" at bounding box center [118, 300] width 103 height 18
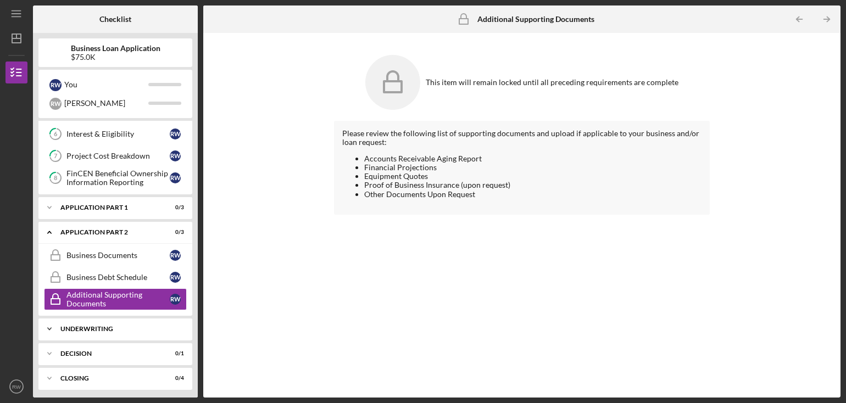
click at [99, 330] on div "Icon/Expander Underwriting 0 / 1" at bounding box center [115, 329] width 154 height 22
click at [112, 206] on div "Application Part 1" at bounding box center [119, 207] width 118 height 7
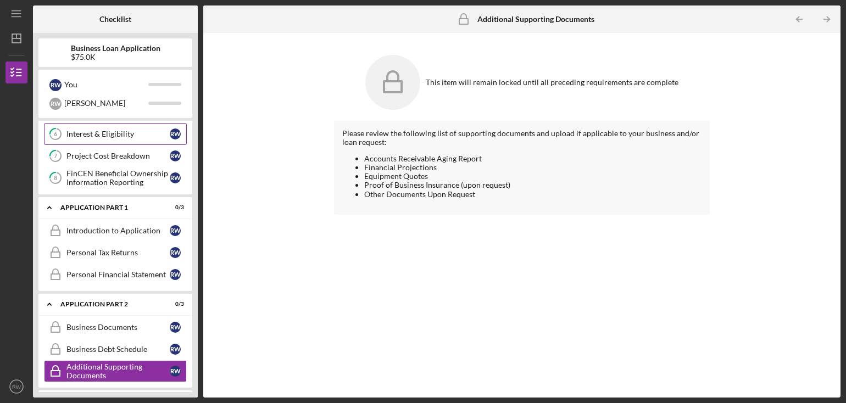
click at [117, 139] on link "6 Interest & Eligibility R W" at bounding box center [115, 134] width 143 height 22
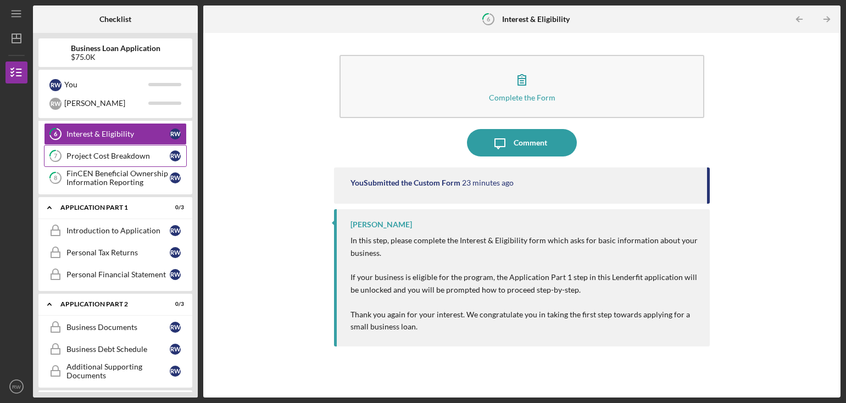
click at [155, 152] on div "Project Cost Breakdown" at bounding box center [118, 156] width 103 height 9
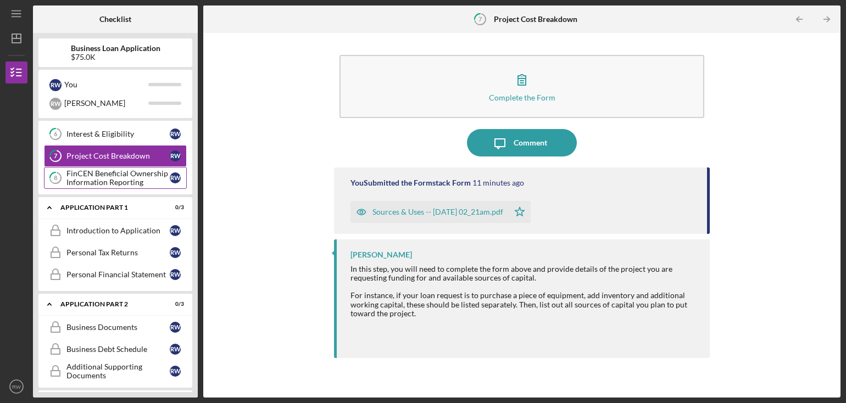
click at [135, 179] on div "FinCEN Beneficial Ownership Information Reporting" at bounding box center [118, 178] width 103 height 18
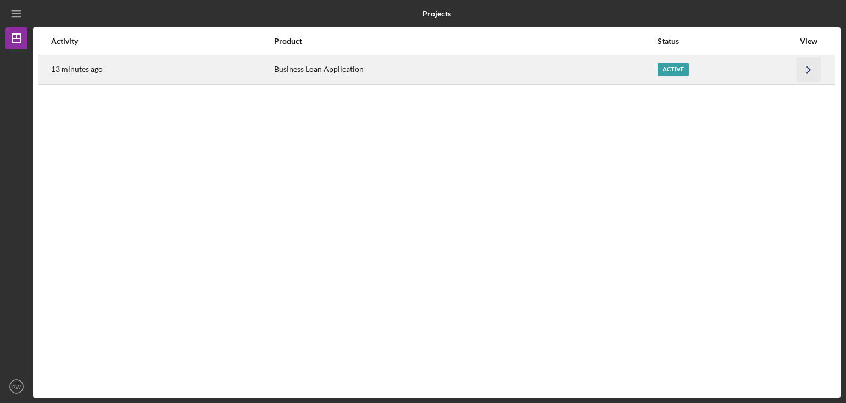
click at [812, 70] on icon "Icon/Navigate" at bounding box center [809, 69] width 25 height 25
